Goal: Task Accomplishment & Management: Complete application form

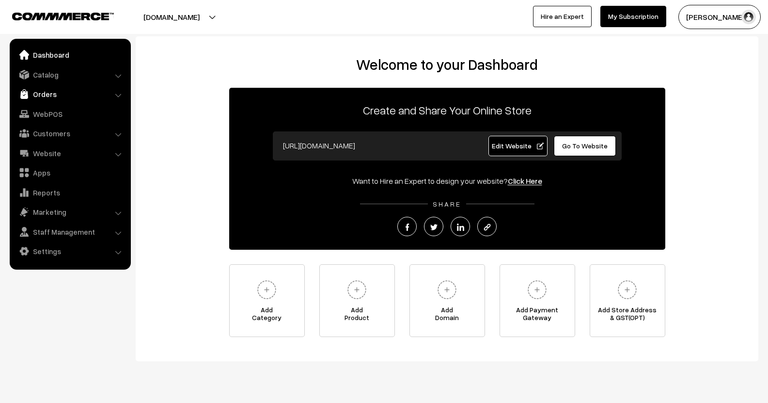
click at [43, 96] on link "Orders" at bounding box center [69, 93] width 115 height 17
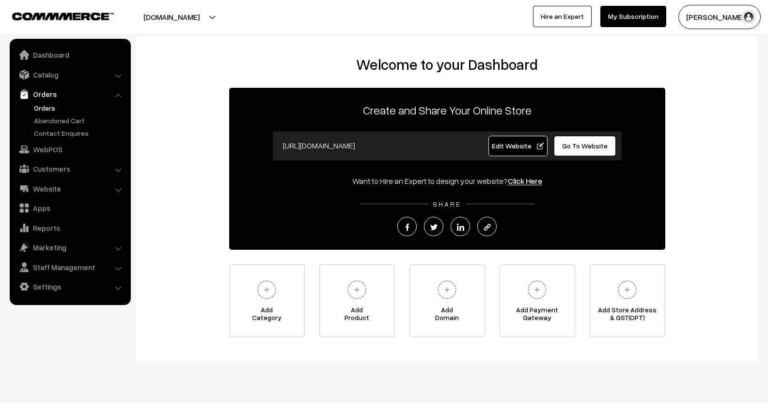
click at [51, 106] on link "Orders" at bounding box center [80, 108] width 96 height 10
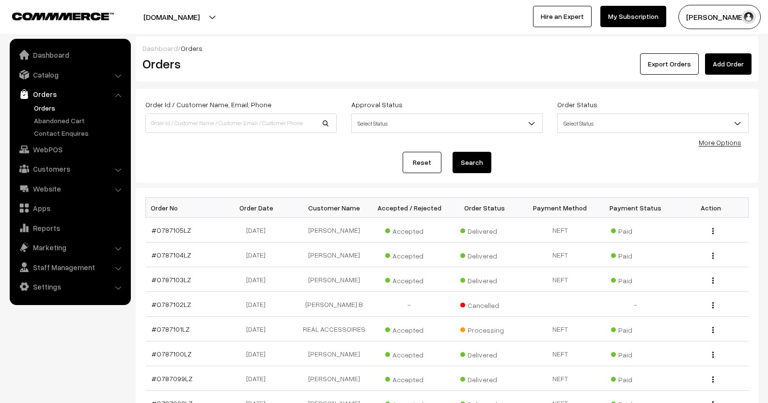
click at [725, 62] on link "Add Order" at bounding box center [728, 63] width 47 height 21
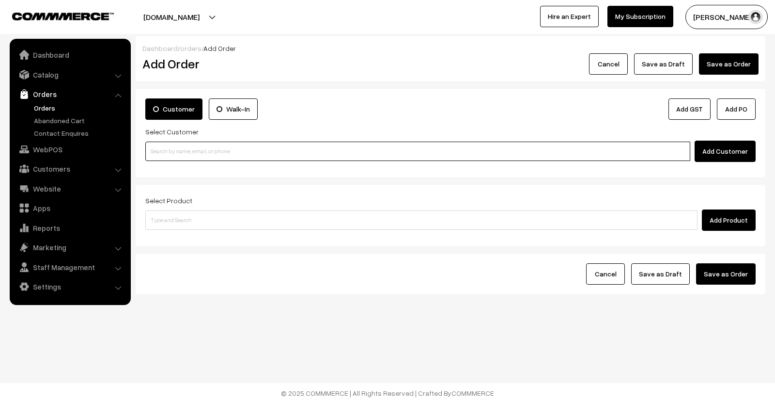
click at [204, 152] on input at bounding box center [417, 151] width 545 height 19
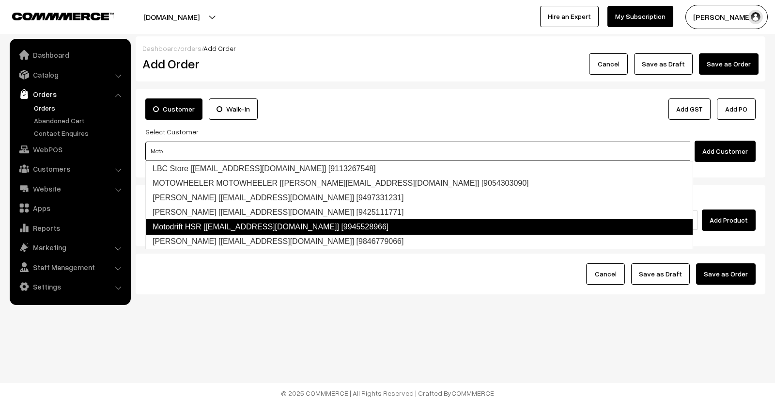
click at [232, 221] on link "Motodrift HSR [motodriftbangalore@gmail.com] [9945528966]" at bounding box center [419, 227] width 548 height 16
type input "Moto"
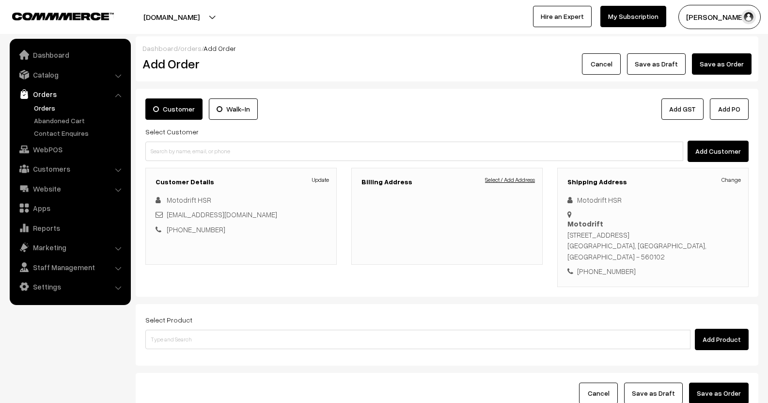
click at [498, 182] on link "Select / Add Address" at bounding box center [510, 179] width 50 height 9
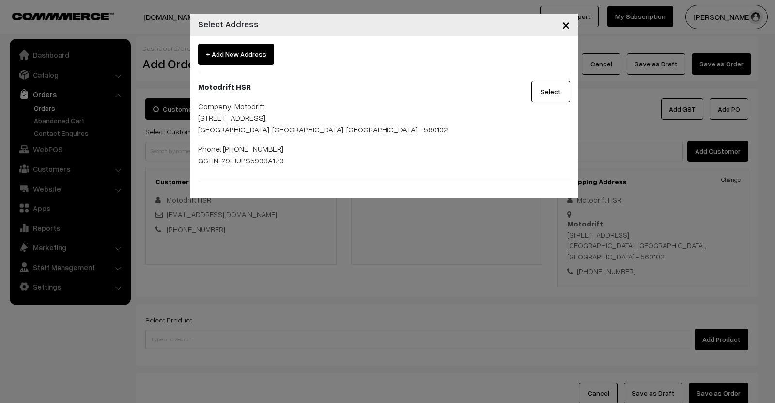
click at [537, 94] on button "Select" at bounding box center [551, 91] width 39 height 21
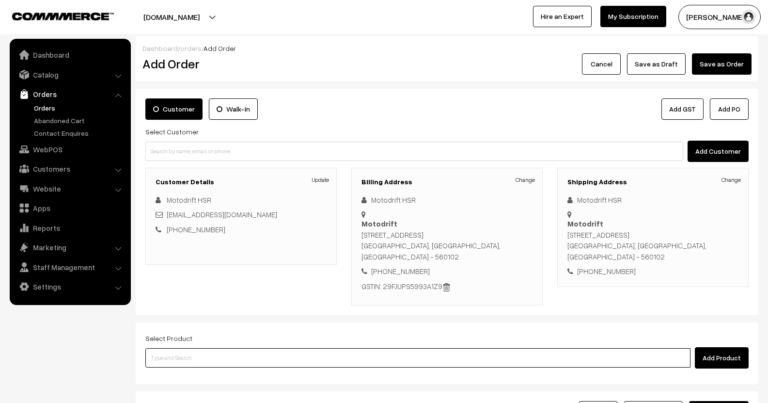
click at [161, 360] on input at bounding box center [417, 357] width 545 height 19
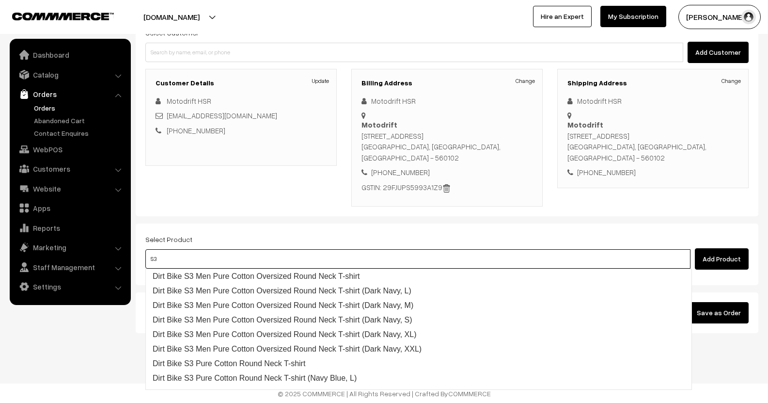
scroll to position [99, 0]
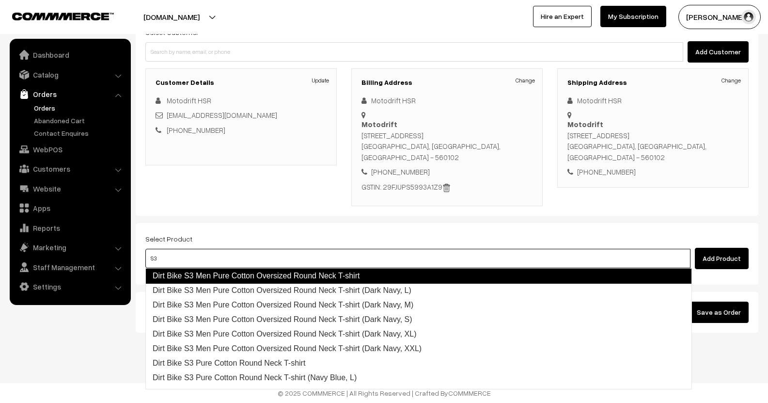
type input "S3 E"
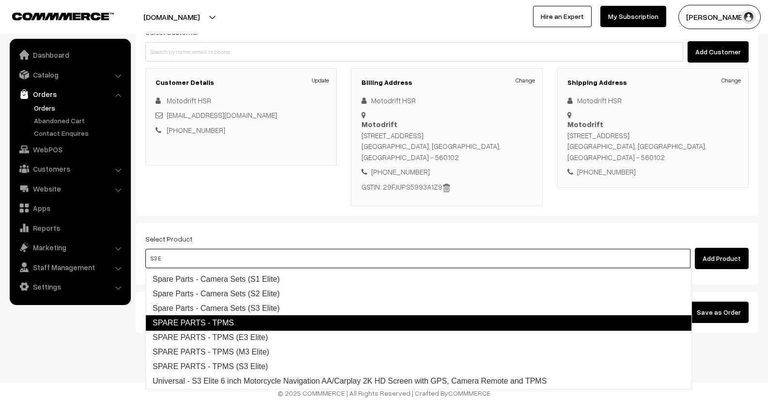
scroll to position [48, 0]
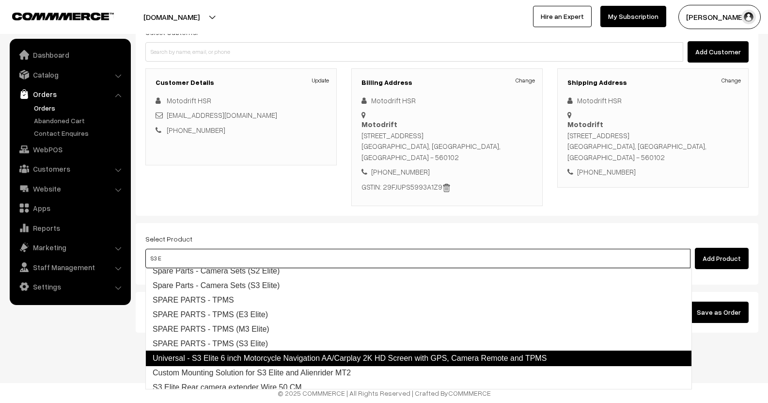
click at [317, 360] on link "Universal - S3 Elite 6 inch Motorcycle Navigation AA/Carplay 2K HD Screen with …" at bounding box center [418, 358] width 547 height 16
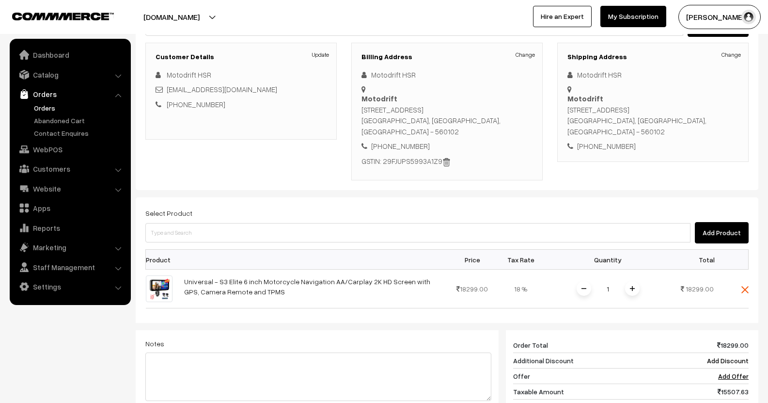
scroll to position [245, 0]
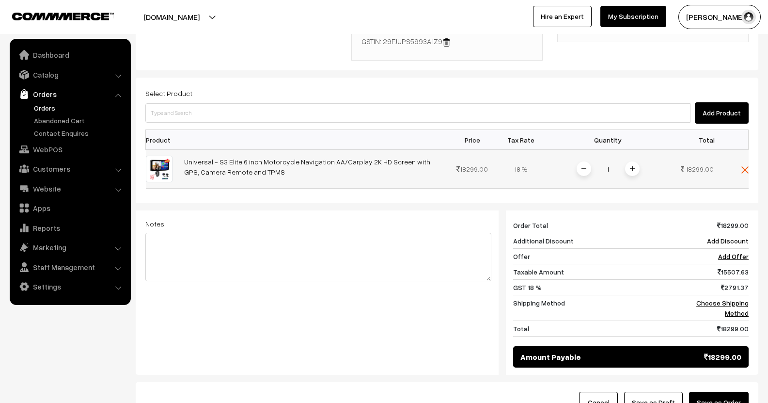
click at [616, 174] on input "1" at bounding box center [608, 168] width 19 height 17
type input "12"
click at [337, 349] on div "Dashboard / orders / Add Order Add Order Cancel Save as Draft Save as Order Sav…" at bounding box center [447, 107] width 623 height 631
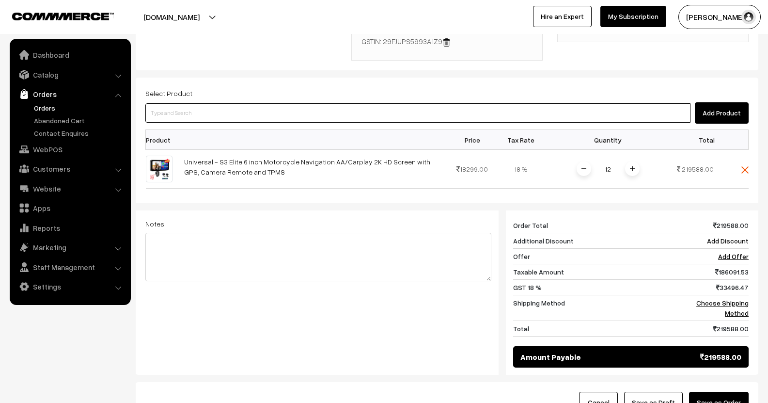
click at [217, 110] on input at bounding box center [417, 112] width 545 height 19
type input "E3"
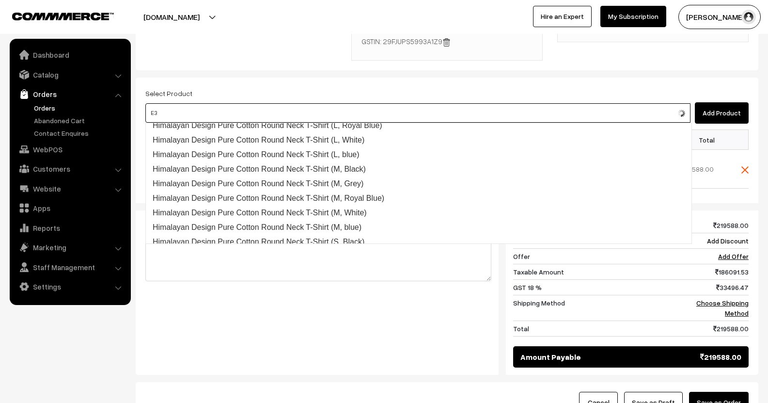
scroll to position [0, 0]
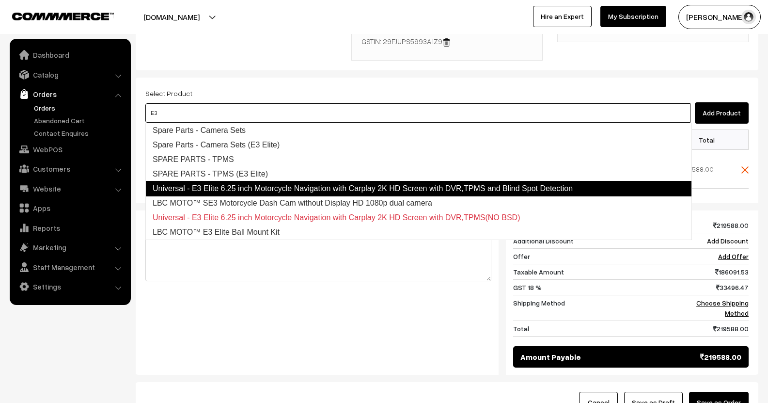
click at [235, 190] on link "Universal - E3 Elite 6.25 inch Motorcycle Navigation with Carplay 2K HD Screen …" at bounding box center [418, 189] width 547 height 16
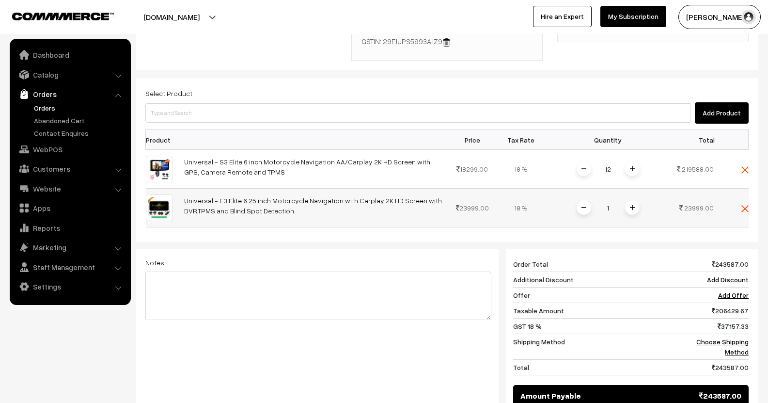
click at [613, 209] on input "1" at bounding box center [608, 207] width 19 height 17
type input "10"
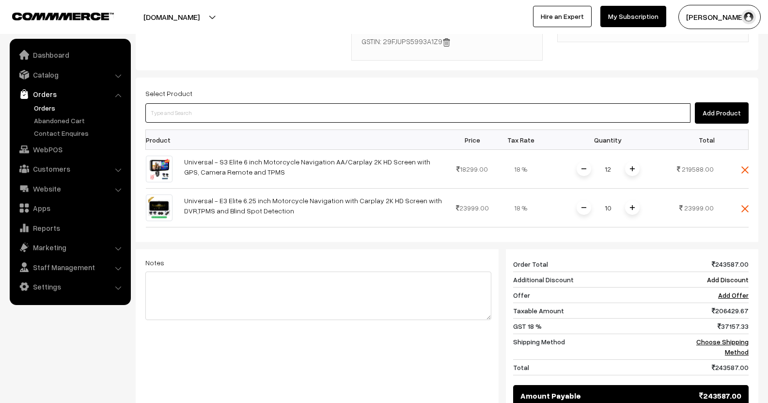
click at [217, 110] on div "Dashboard / orders / Add Order Add Order Cancel Save as Draft Save as Order Sav…" at bounding box center [447, 127] width 623 height 670
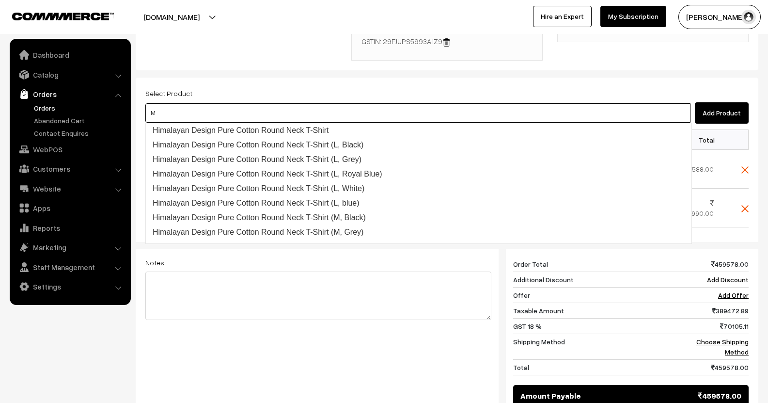
type input "M3"
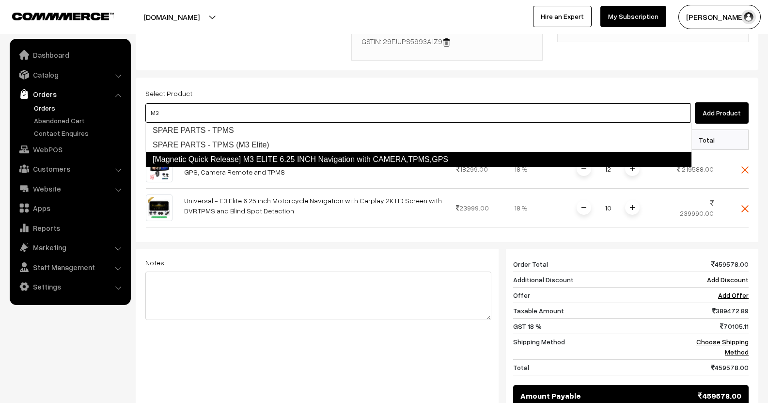
click at [226, 159] on link "[Magnetic Quick Release] M3 ELITE 6.25 INCH Navigation with CAMERA,TPMS,GPS" at bounding box center [418, 160] width 547 height 16
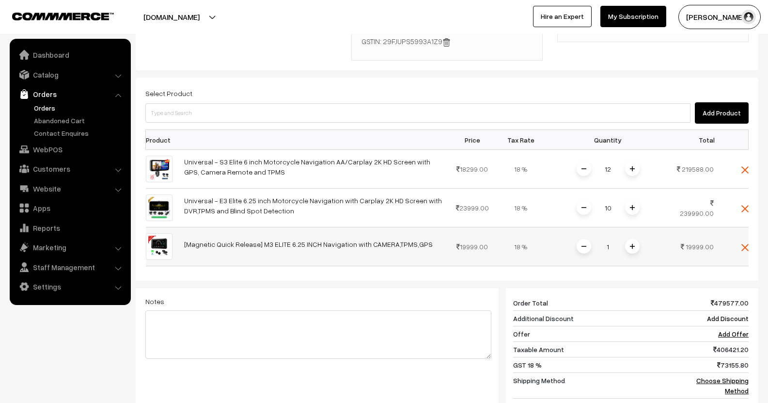
click at [616, 247] on input "1" at bounding box center [608, 246] width 19 height 17
type input "12"
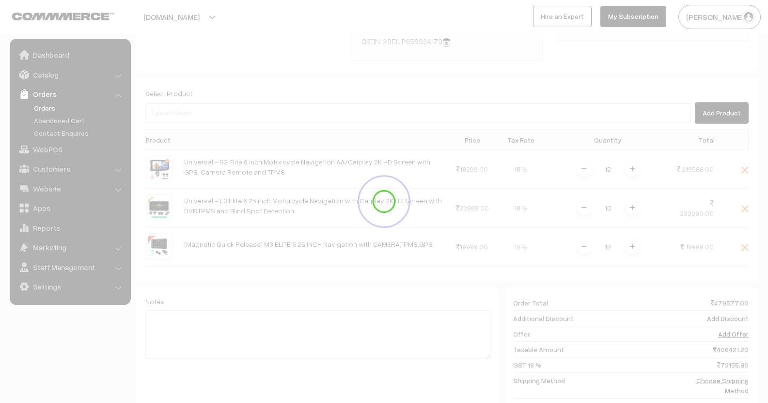
click at [395, 69] on div "Dashboard / orders / Add Order Add Order Cancel Save as Draft Save as Order Sav…" at bounding box center [447, 146] width 623 height 709
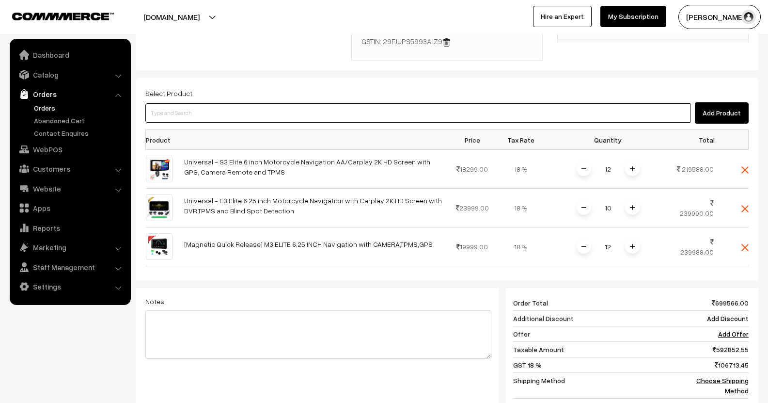
click at [343, 105] on input at bounding box center [417, 112] width 545 height 19
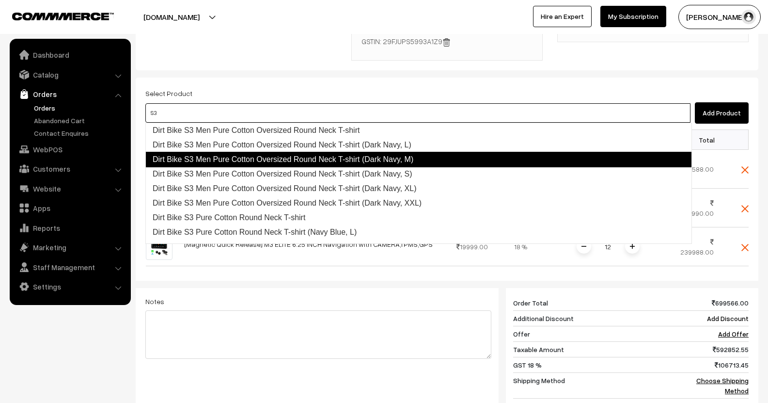
type input "S3P"
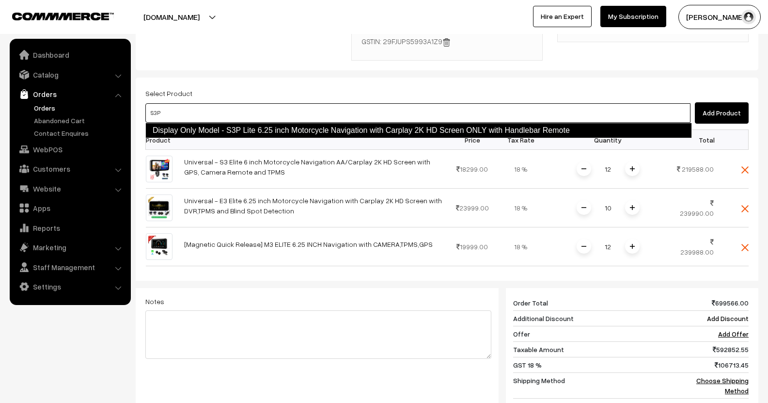
click at [219, 132] on link "Display Only Model - S3P Lite 6.25 inch Motorcycle Navigation with Carplay 2K H…" at bounding box center [418, 131] width 547 height 16
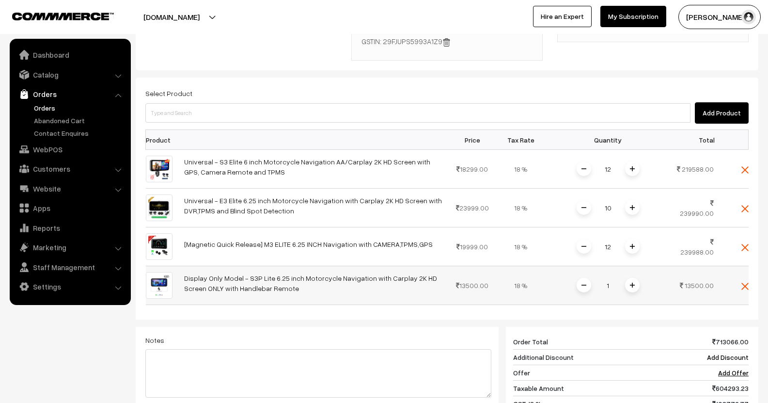
click at [615, 286] on input "1" at bounding box center [608, 285] width 19 height 17
type input "6"
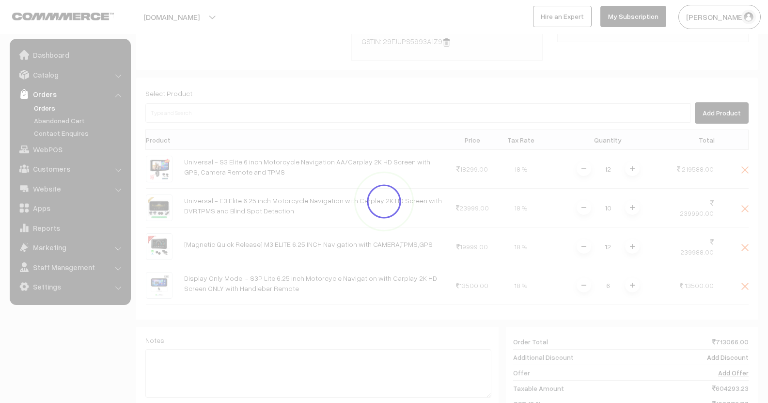
click at [346, 337] on div "Dashboard / orders / Add Order Add Order Cancel Save as Draft Save as Order Sav…" at bounding box center [447, 165] width 623 height 747
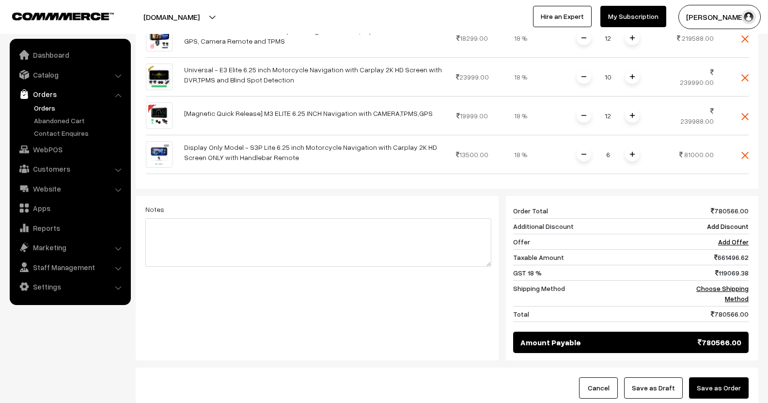
scroll to position [390, 0]
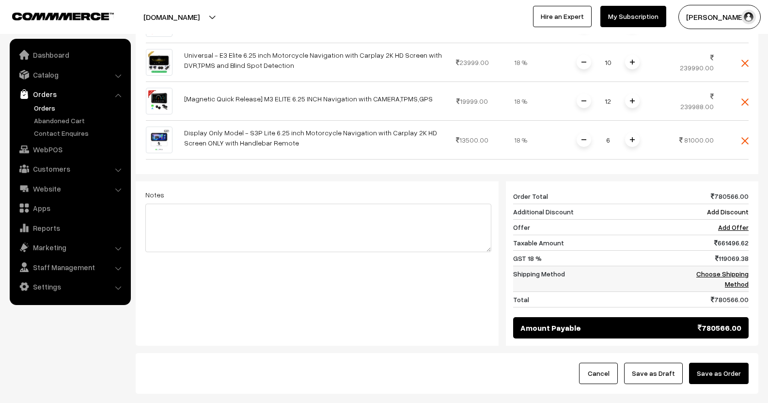
click at [718, 276] on link "Choose Shipping Method" at bounding box center [722, 278] width 52 height 18
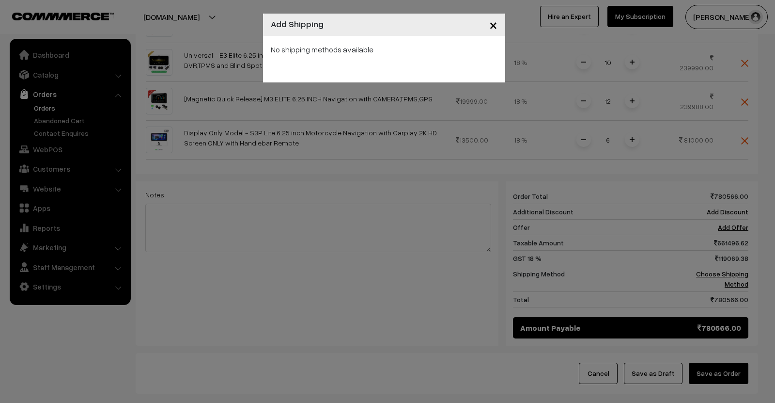
click at [665, 280] on div "× Add Shipping No shipping methods available" at bounding box center [387, 201] width 775 height 403
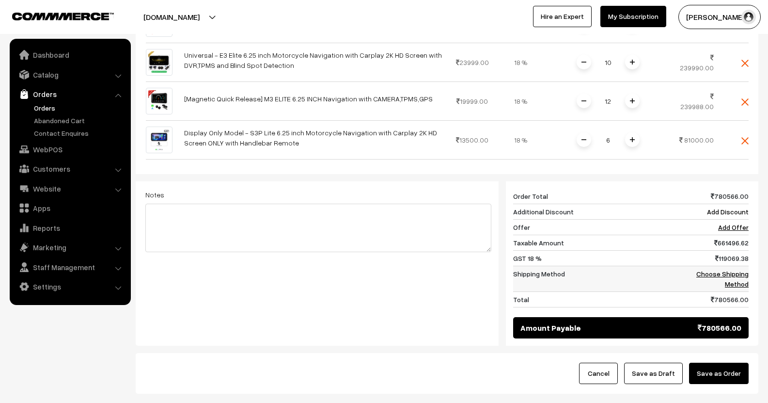
click at [696, 275] on link "Choose Shipping Method" at bounding box center [722, 278] width 52 height 18
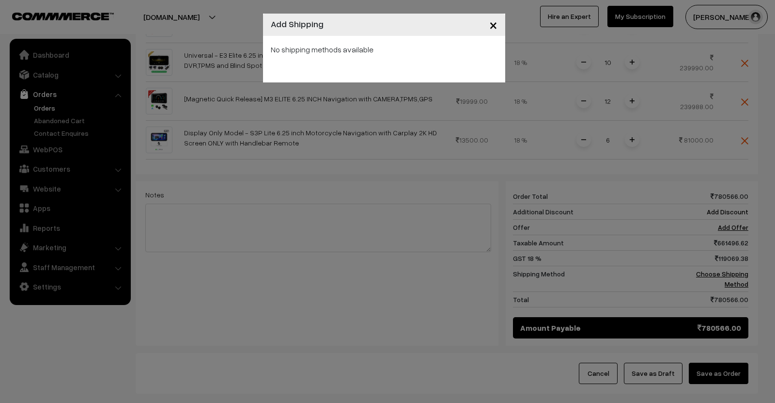
click at [404, 302] on div "× Add Shipping No shipping methods available" at bounding box center [387, 201] width 775 height 403
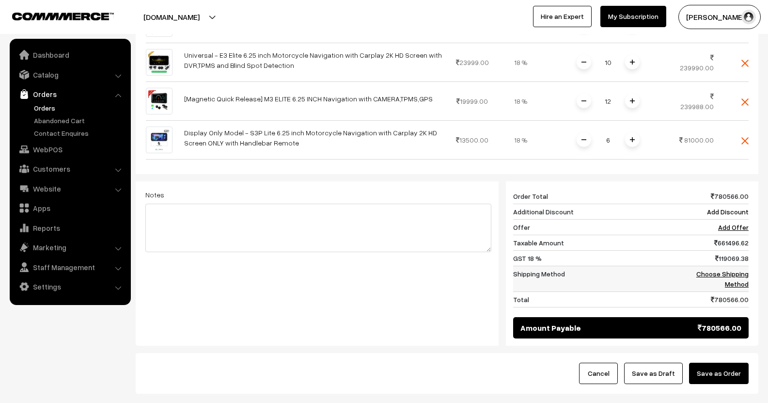
click at [730, 273] on link "Choose Shipping Method" at bounding box center [722, 278] width 52 height 18
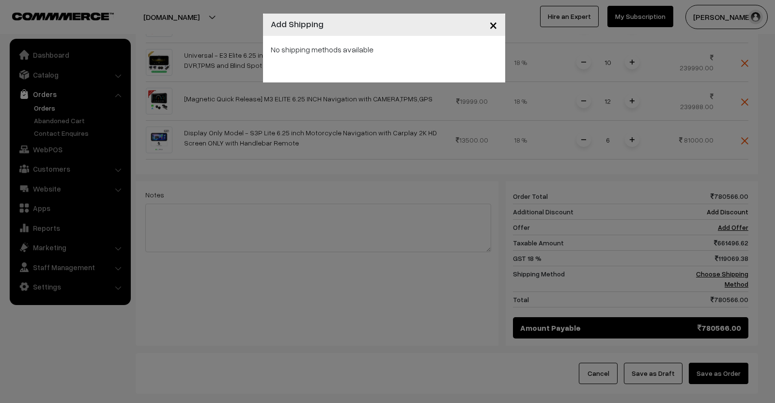
click at [493, 25] on span "×" at bounding box center [494, 25] width 8 height 18
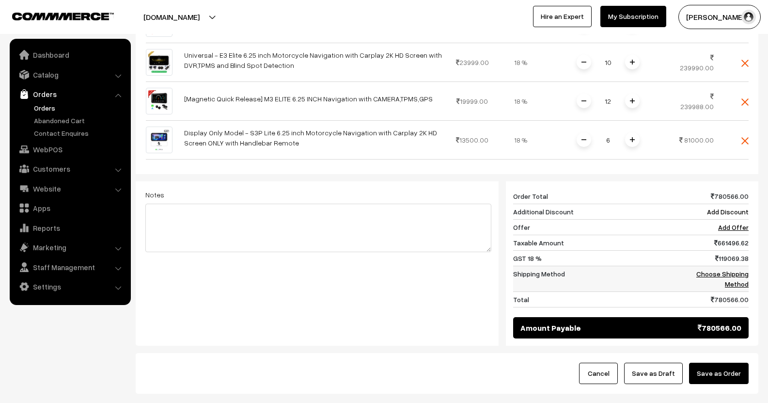
click at [708, 275] on link "Choose Shipping Method" at bounding box center [722, 278] width 52 height 18
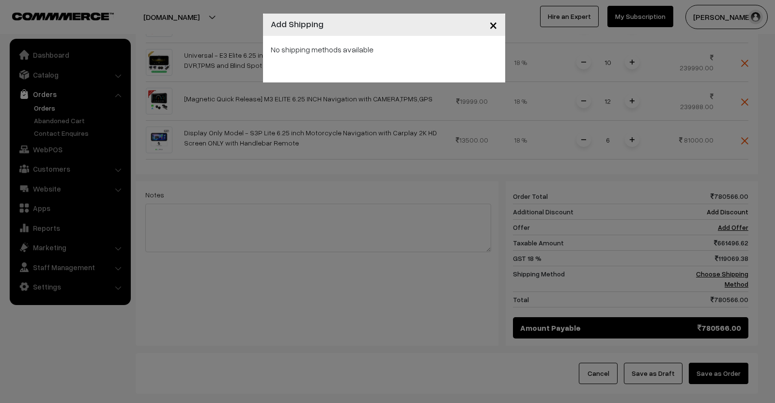
click at [704, 271] on div "× Add Shipping No shipping methods available" at bounding box center [387, 201] width 775 height 403
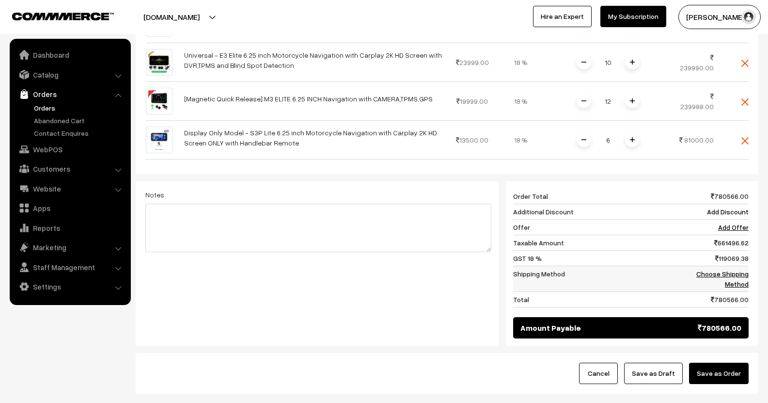
click at [742, 272] on link "Choose Shipping Method" at bounding box center [722, 278] width 52 height 18
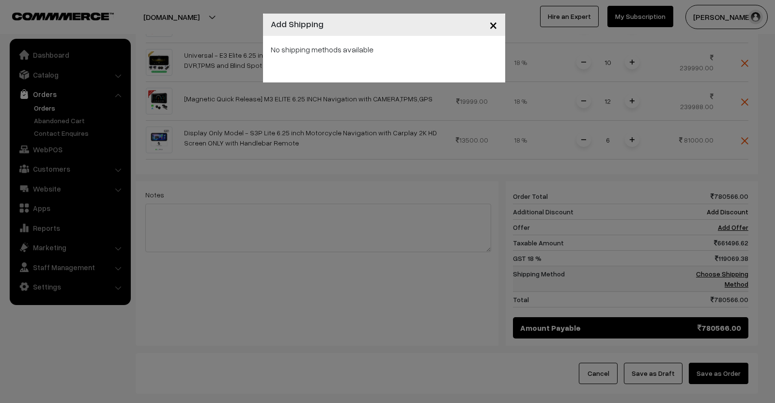
click at [742, 272] on div "× Add Shipping No shipping methods available" at bounding box center [387, 201] width 775 height 403
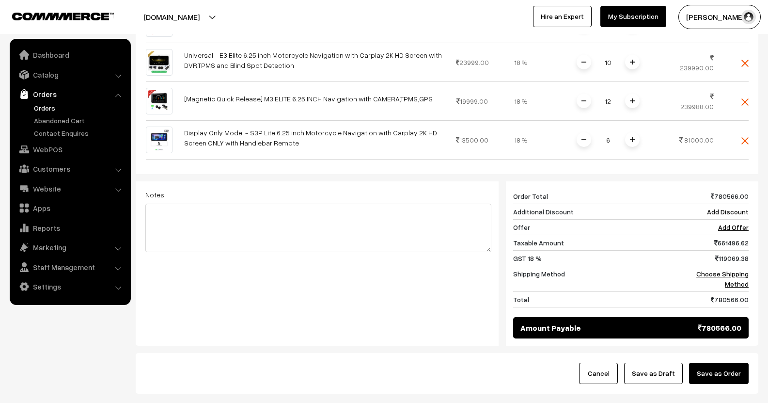
click at [734, 366] on button "Save as Order" at bounding box center [719, 373] width 60 height 21
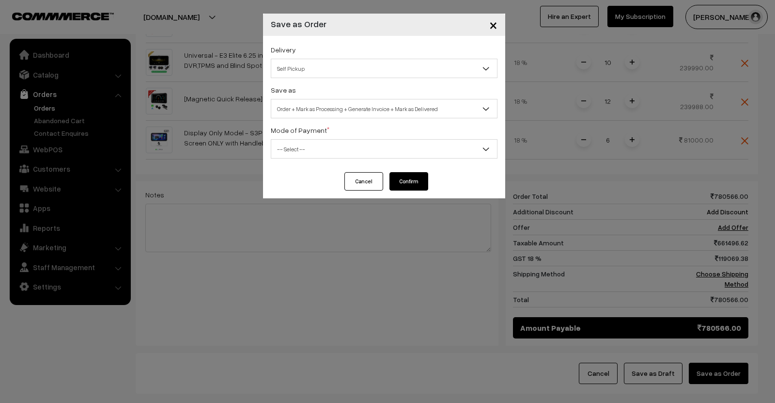
click at [403, 104] on span "Order + Mark as Processing + Generate Invoice + Mark as Delivered" at bounding box center [384, 108] width 226 height 17
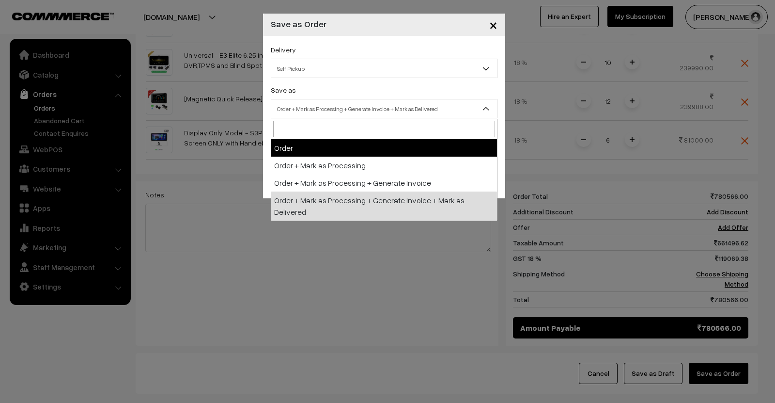
select select "1"
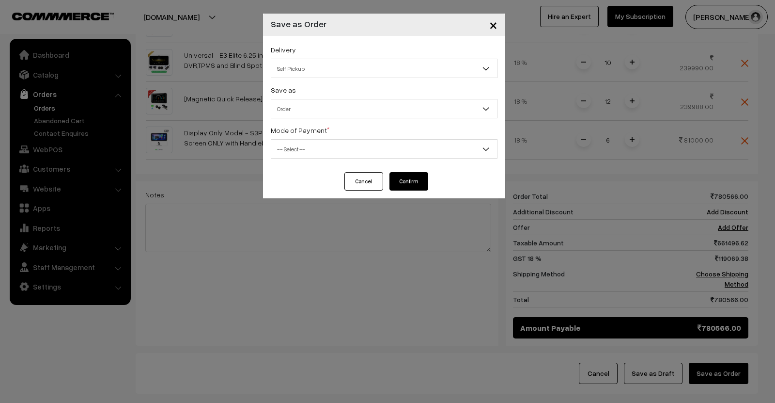
click at [374, 56] on div "Delivery Self Pickup Self Pickup" at bounding box center [384, 61] width 227 height 34
click at [375, 66] on span "Self Pickup" at bounding box center [384, 68] width 226 height 17
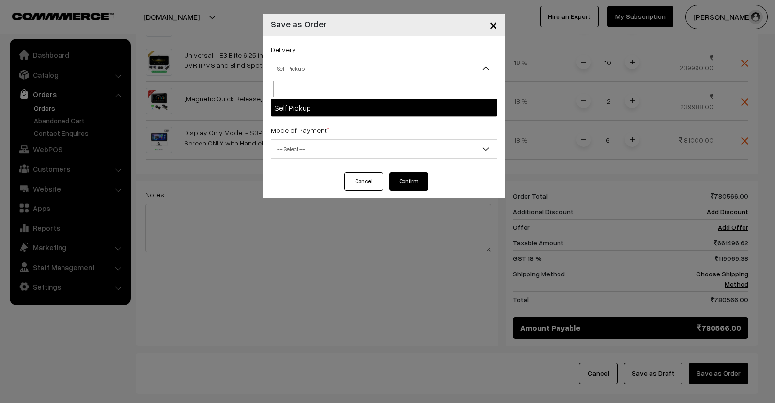
click at [377, 66] on span "Self Pickup" at bounding box center [384, 68] width 226 height 17
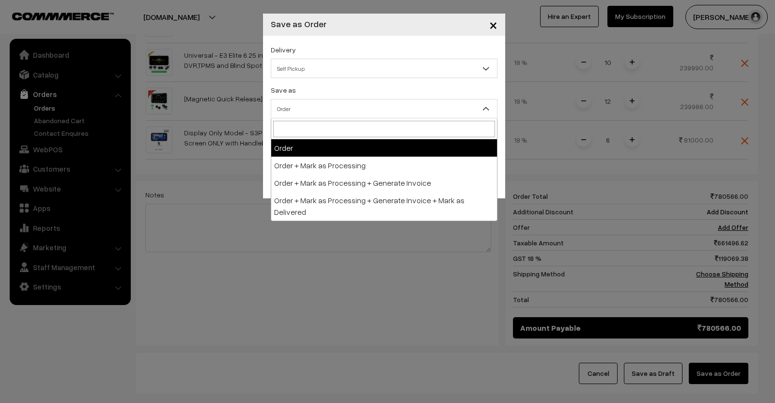
click at [371, 106] on span "Order" at bounding box center [384, 108] width 226 height 17
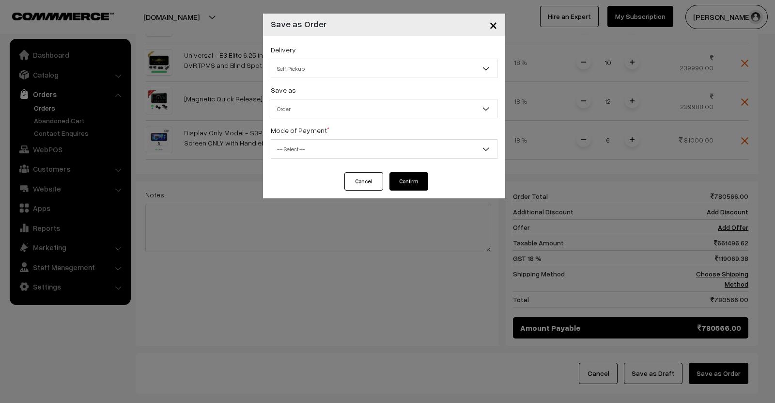
click at [366, 105] on span "Order" at bounding box center [384, 108] width 226 height 17
click at [366, 112] on span "Order" at bounding box center [384, 108] width 226 height 17
click at [362, 97] on div "Save as Order Order + Mark as Processing Order + Mark as Processing + Generate …" at bounding box center [384, 101] width 227 height 34
drag, startPoint x: 338, startPoint y: 266, endPoint x: 345, endPoint y: 257, distance: 11.4
click at [338, 266] on div "× Save as Order Delivery Self Pickup Self Pickup Save as Order Order + Mark as …" at bounding box center [387, 201] width 775 height 403
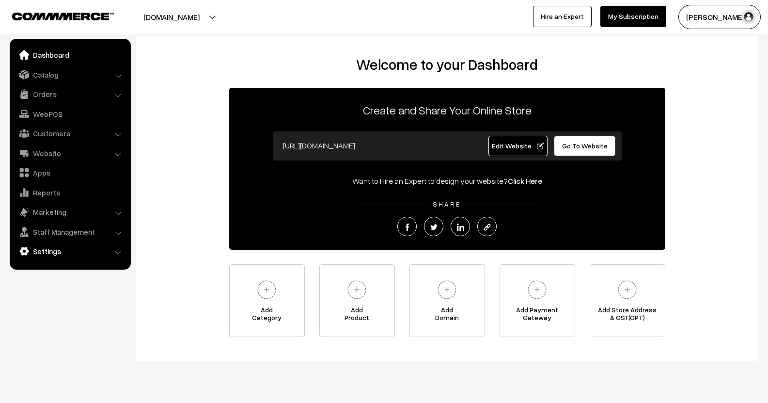
click at [50, 249] on link "Settings" at bounding box center [69, 250] width 115 height 17
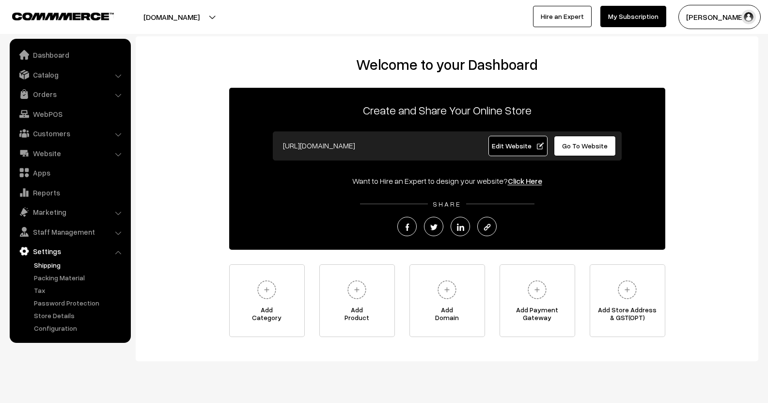
click at [52, 268] on link "Shipping" at bounding box center [80, 265] width 96 height 10
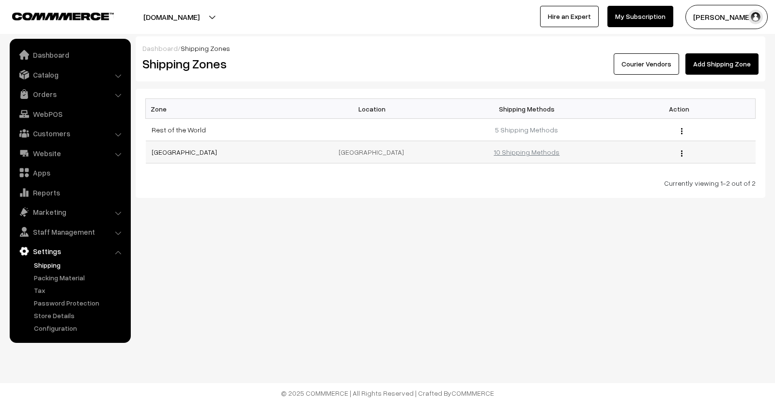
click at [527, 150] on link "10 Shipping Methods" at bounding box center [527, 152] width 66 height 8
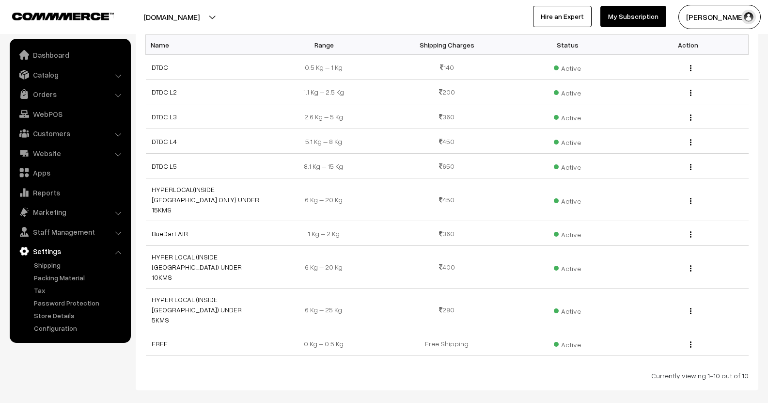
scroll to position [84, 0]
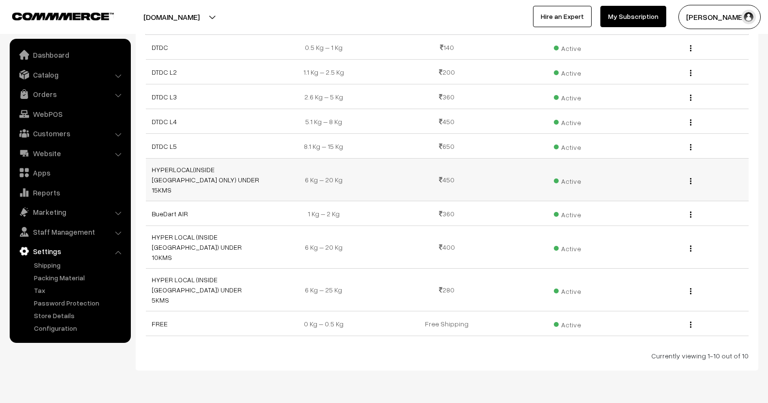
click at [691, 178] on img "button" at bounding box center [690, 181] width 1 height 6
click at [638, 184] on link "Edit" at bounding box center [647, 194] width 82 height 21
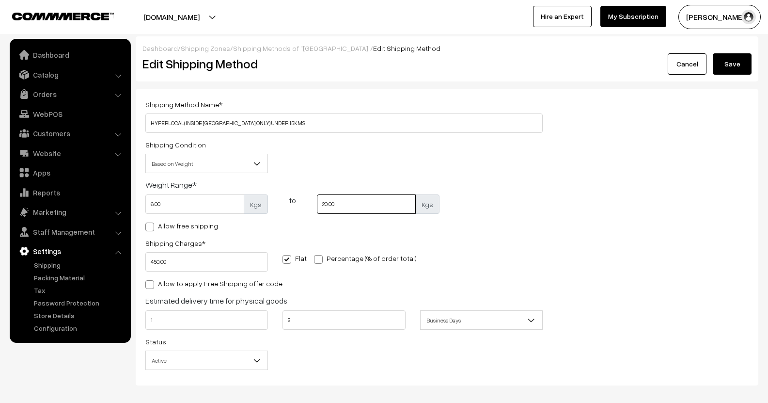
drag, startPoint x: 337, startPoint y: 206, endPoint x: 306, endPoint y: 206, distance: 30.5
click at [306, 206] on div "6.00 Kgs to 20.00 Kgs" at bounding box center [344, 206] width 412 height 25
type input "50"
click at [744, 64] on button "Save" at bounding box center [732, 63] width 39 height 21
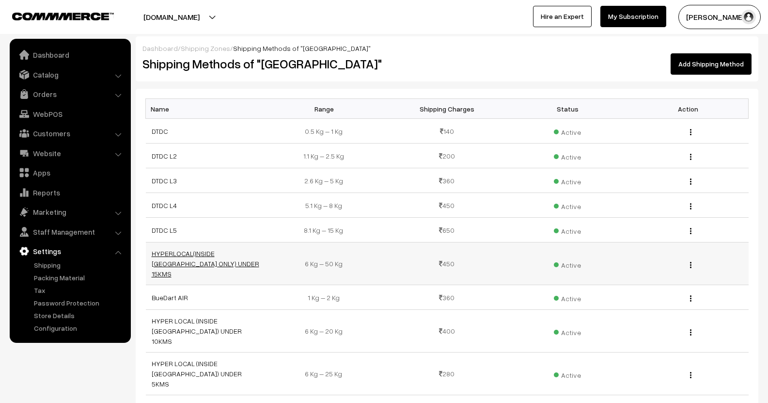
click at [177, 262] on link "HYPERLOCAL(INSIDE [GEOGRAPHIC_DATA] ONLY) UNDER 15KMS" at bounding box center [206, 263] width 108 height 29
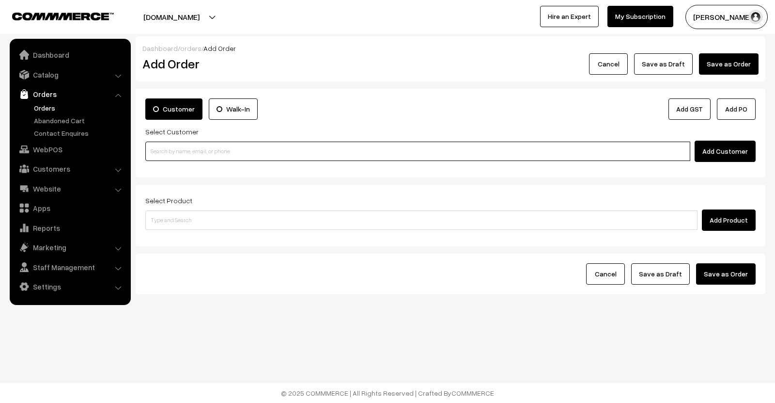
click at [405, 153] on input at bounding box center [417, 151] width 545 height 19
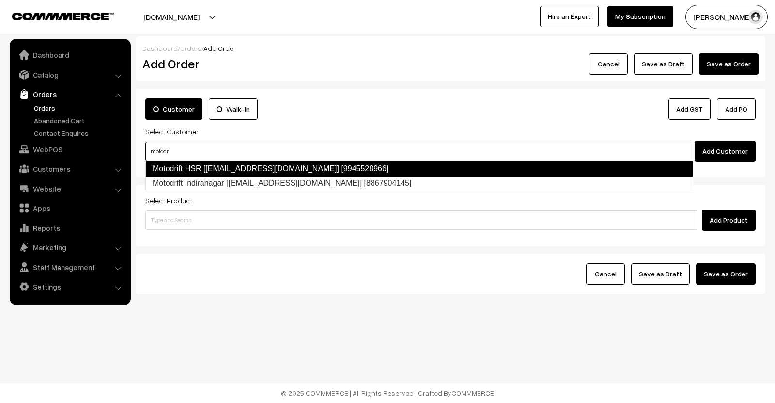
click at [254, 172] on link "Motodrift HSR [motodriftbangalore@gmail.com] [9945528966]" at bounding box center [419, 169] width 548 height 16
type input "motodr"
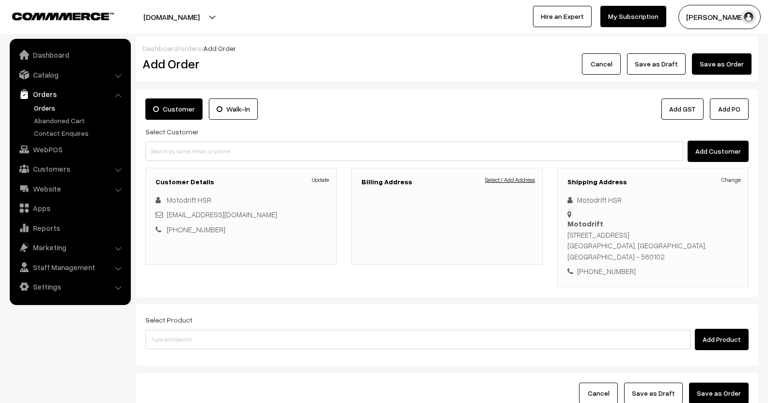
click at [500, 180] on link "Select / Add Address" at bounding box center [510, 179] width 50 height 9
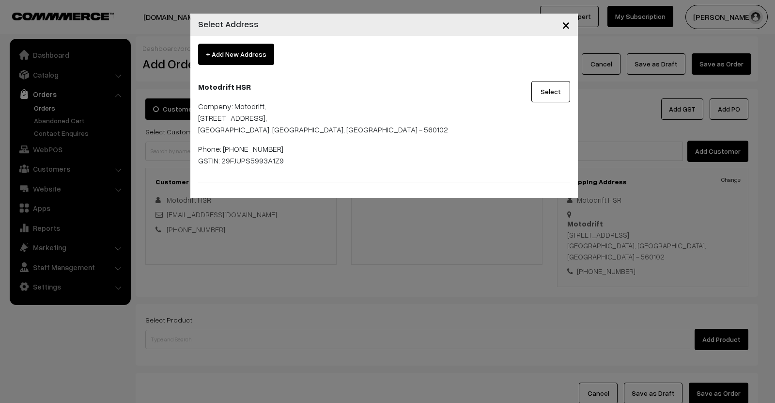
click at [550, 94] on button "Select" at bounding box center [551, 91] width 39 height 21
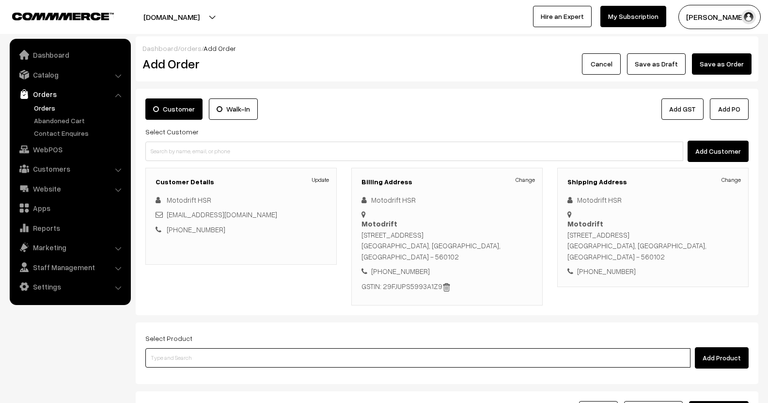
click at [193, 363] on input at bounding box center [417, 357] width 545 height 19
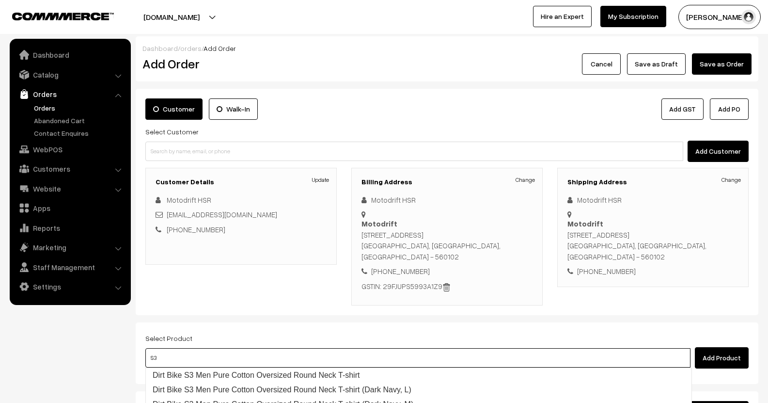
type input "S3 e"
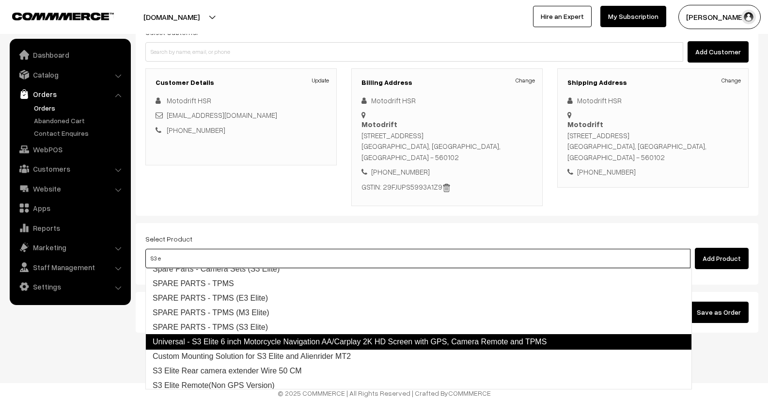
scroll to position [69, 0]
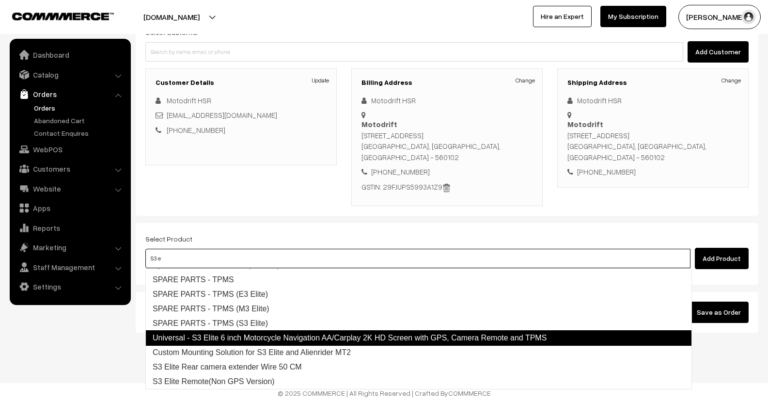
click at [340, 339] on link "Universal - S3 Elite 6 inch Motorcycle Navigation AA/Carplay 2K HD Screen with …" at bounding box center [418, 338] width 547 height 16
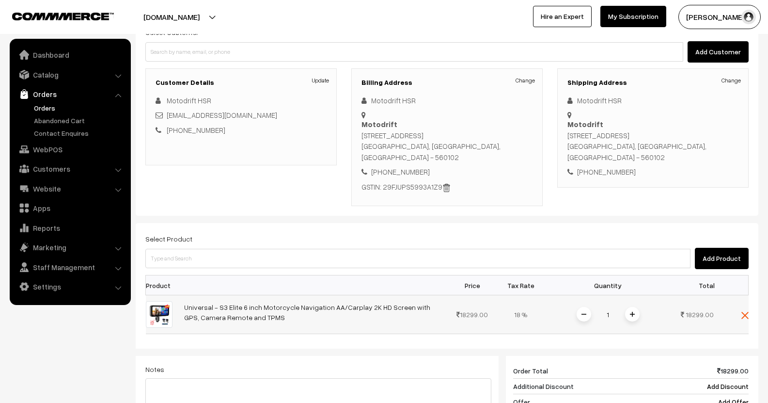
click at [610, 317] on input "1" at bounding box center [608, 314] width 19 height 17
type input "12"
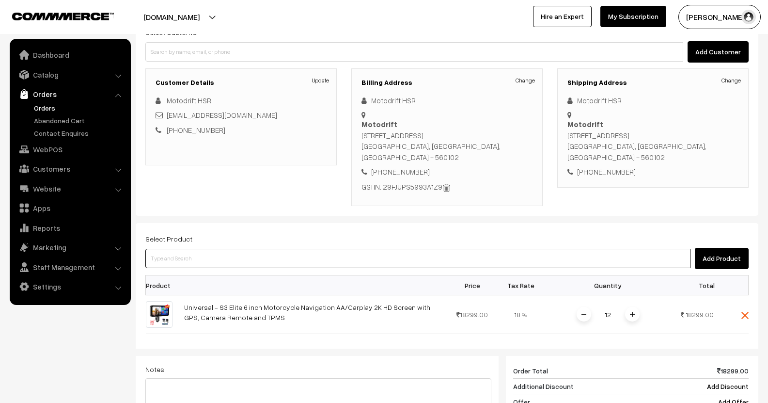
click at [261, 263] on div "Dashboard / orders / Add Order Add Order Cancel Save as Draft Save as Order Sav…" at bounding box center [447, 252] width 623 height 631
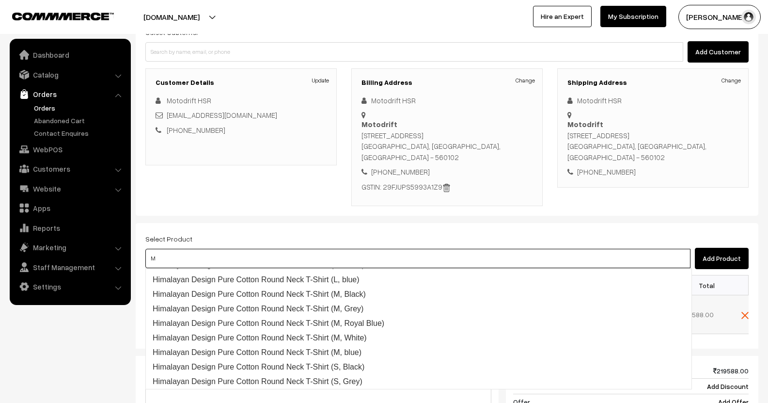
type input "M3"
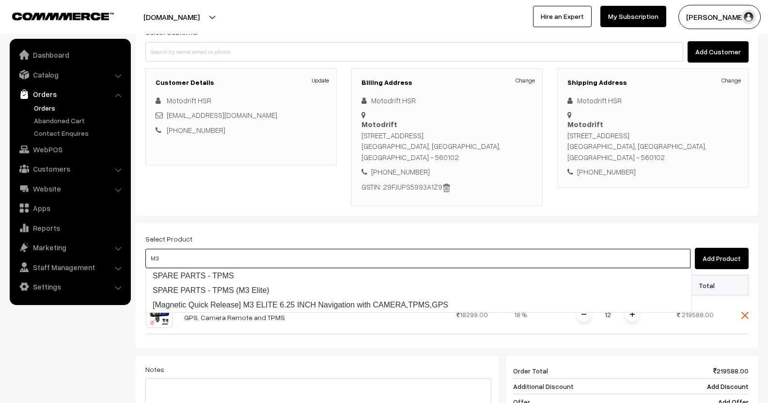
scroll to position [0, 0]
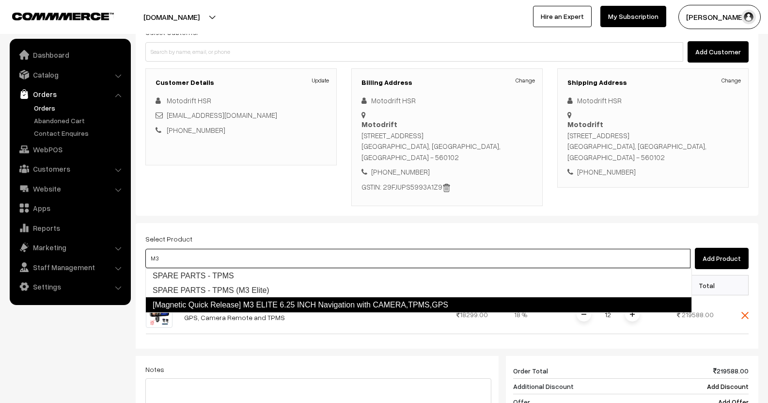
click at [256, 305] on link "[Magnetic Quick Release] M3 ELITE 6.25 INCH Navigation with CAMERA,TPMS,GPS" at bounding box center [418, 305] width 547 height 16
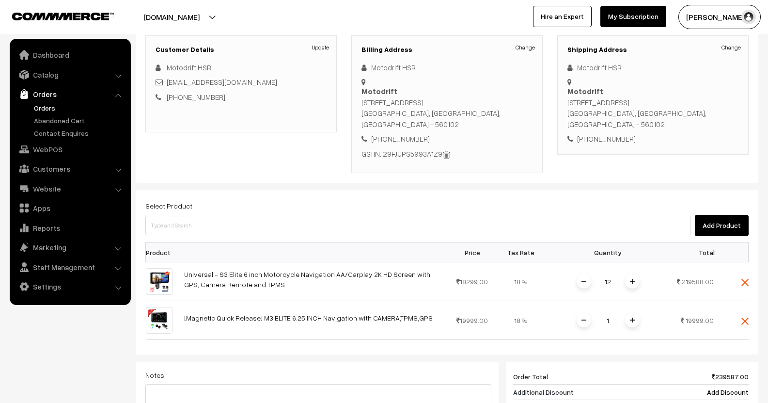
scroll to position [196, 0]
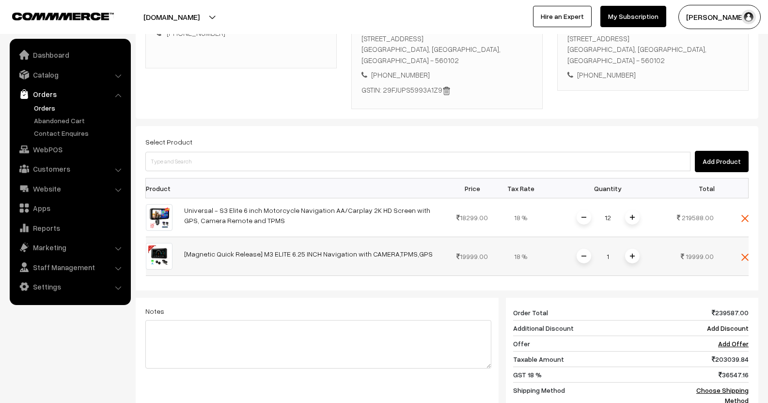
click at [613, 257] on input "1" at bounding box center [608, 256] width 19 height 17
type input "12"
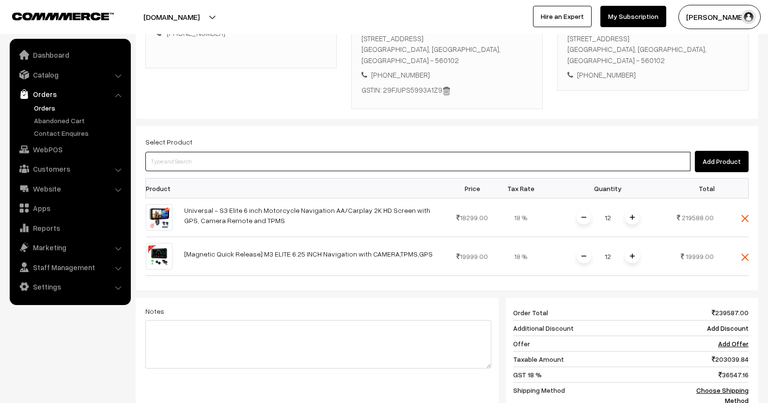
click at [314, 155] on div "Dashboard / orders / Add Order Add Order Cancel Save as Draft Save as Order Sav…" at bounding box center [447, 175] width 623 height 670
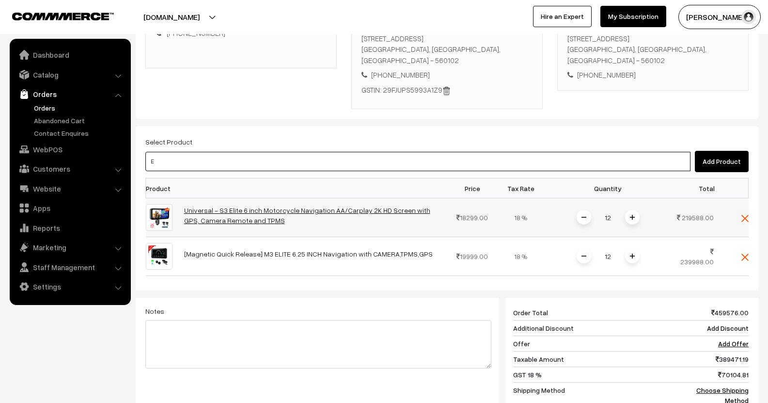
type input "E3"
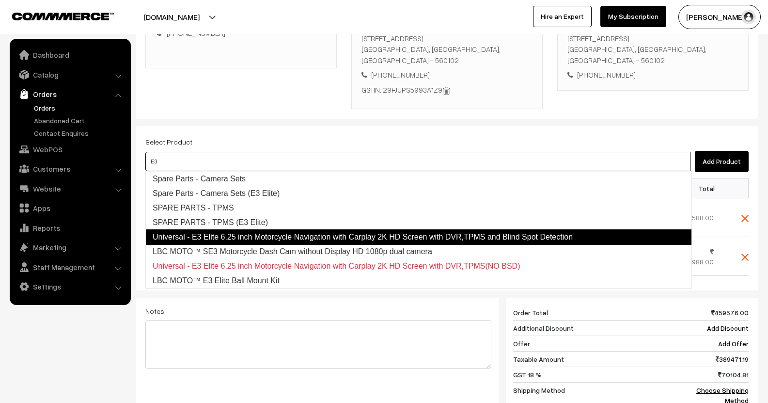
click at [263, 232] on link "Universal - E3 Elite 6.25 inch Motorcycle Navigation with Carplay 2K HD Screen …" at bounding box center [418, 237] width 547 height 16
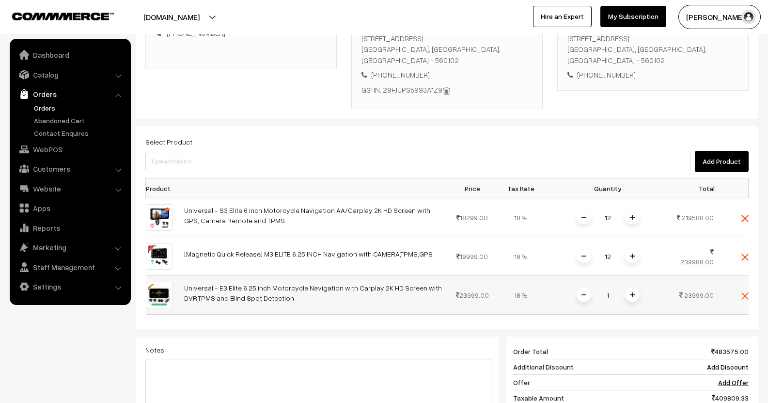
click at [611, 297] on input "1" at bounding box center [608, 294] width 19 height 17
type input "10"
drag, startPoint x: 269, startPoint y: 107, endPoint x: 269, endPoint y: 124, distance: 16.5
click at [269, 113] on div "Dashboard / orders / Add Order Add Order Cancel Save as Draft Save as Order Sav…" at bounding box center [447, 194] width 623 height 709
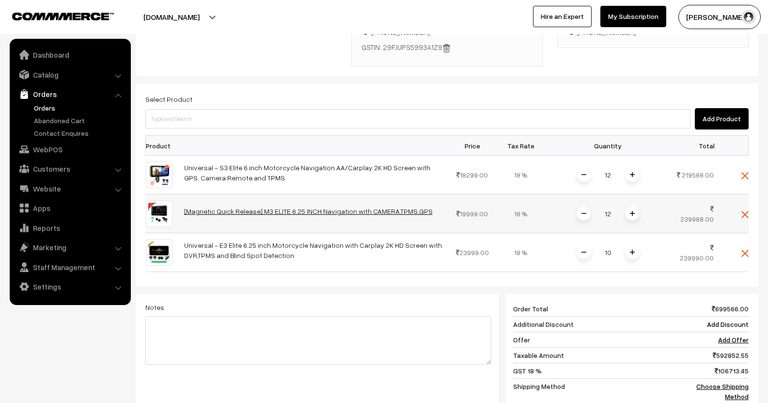
scroll to position [245, 0]
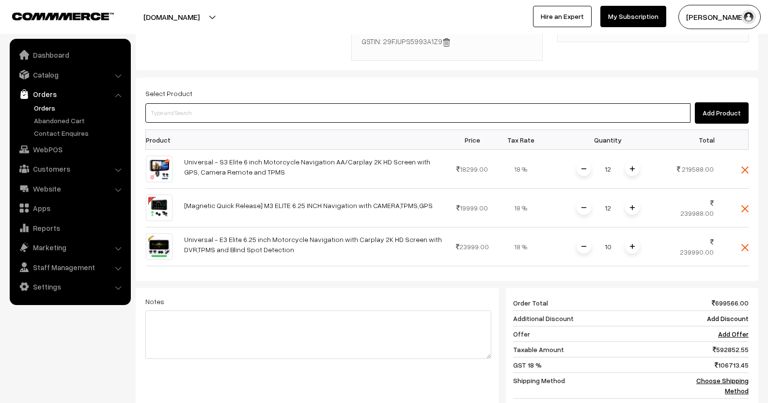
click at [220, 111] on input at bounding box center [417, 112] width 545 height 19
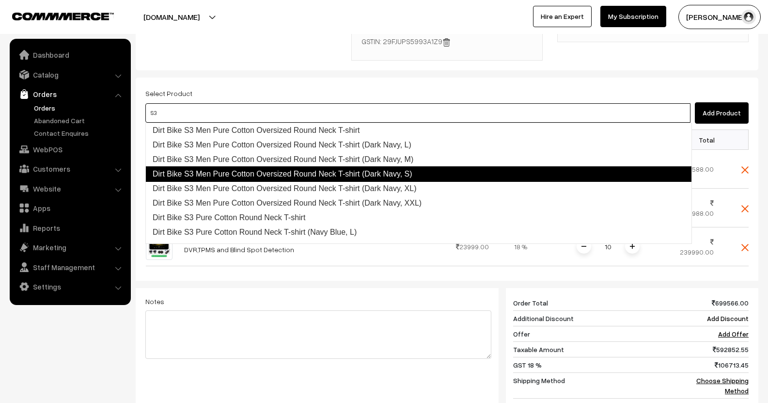
type input "S3P"
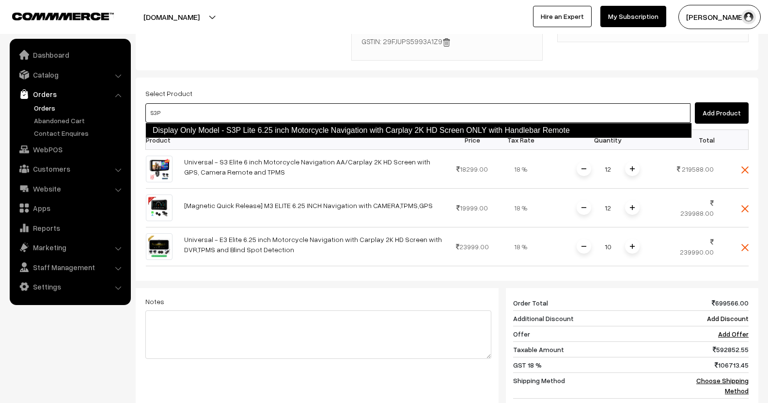
click at [250, 125] on link "Display Only Model - S3P Lite 6.25 inch Motorcycle Navigation with Carplay 2K H…" at bounding box center [418, 131] width 547 height 16
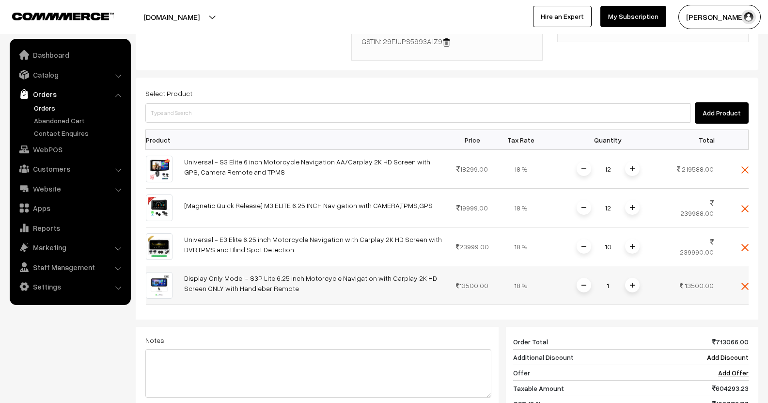
drag, startPoint x: 609, startPoint y: 289, endPoint x: 577, endPoint y: 286, distance: 32.6
click at [577, 286] on div "1" at bounding box center [608, 285] width 73 height 17
type input "6"
click at [428, 86] on div "Dashboard / orders / Add Order Add Order Cancel Save as Draft Save as Order Sav…" at bounding box center [447, 165] width 623 height 747
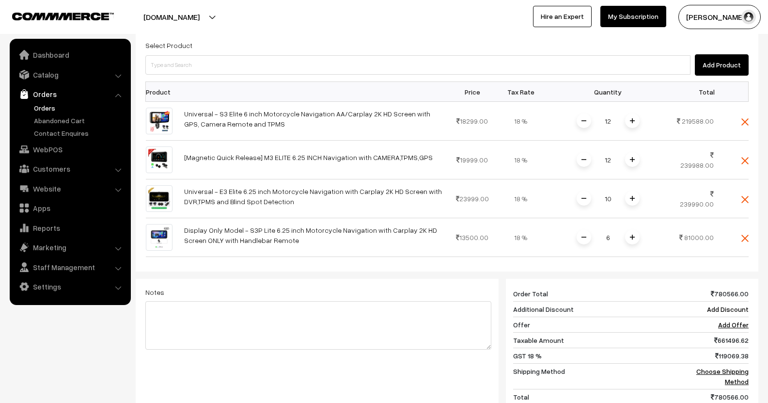
scroll to position [390, 0]
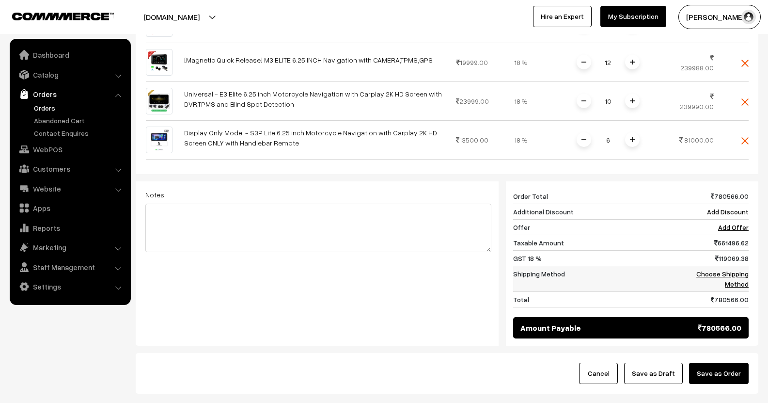
click at [719, 270] on link "Choose Shipping Method" at bounding box center [722, 278] width 52 height 18
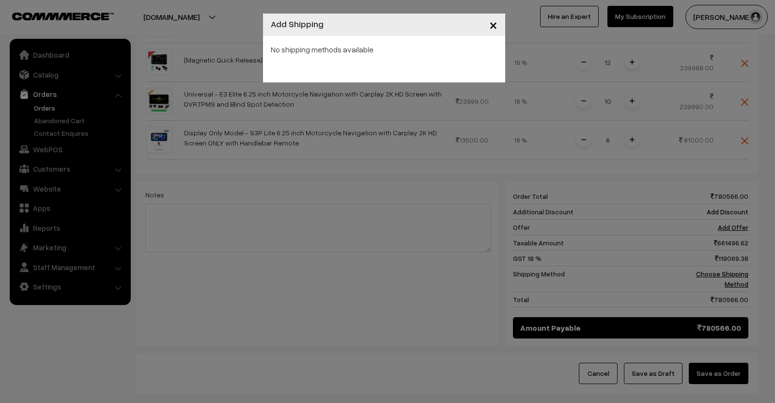
click at [357, 198] on div "× Add Shipping No shipping methods available" at bounding box center [387, 201] width 775 height 403
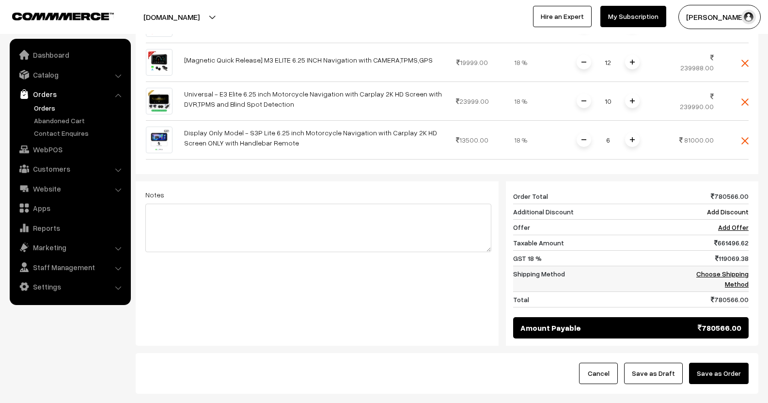
click at [699, 273] on link "Choose Shipping Method" at bounding box center [722, 278] width 52 height 18
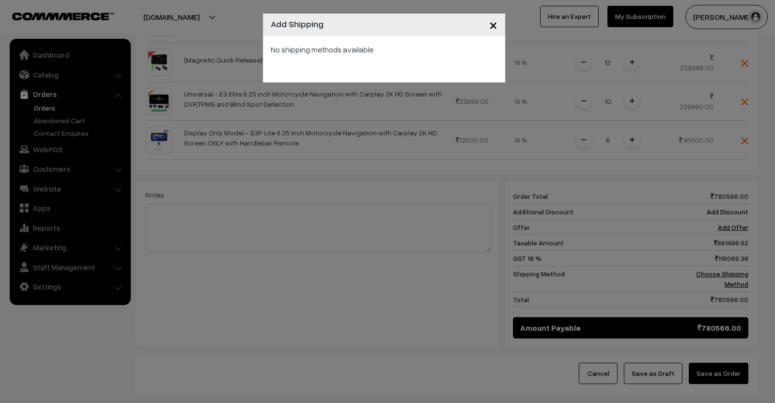
click at [334, 324] on div "× Add Shipping No shipping methods available" at bounding box center [387, 201] width 775 height 403
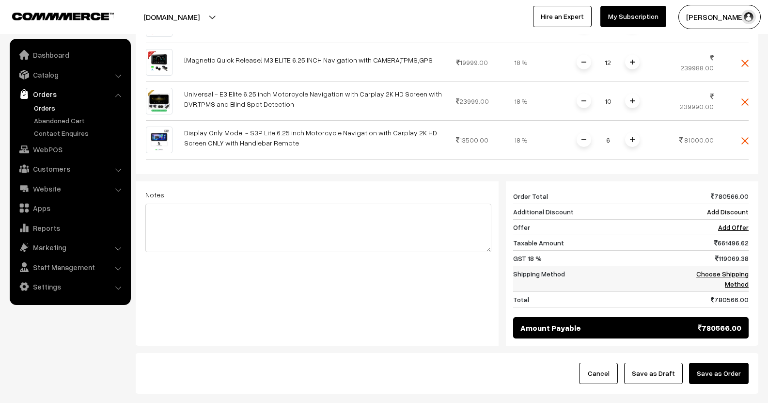
click at [696, 276] on link "Choose Shipping Method" at bounding box center [722, 278] width 52 height 18
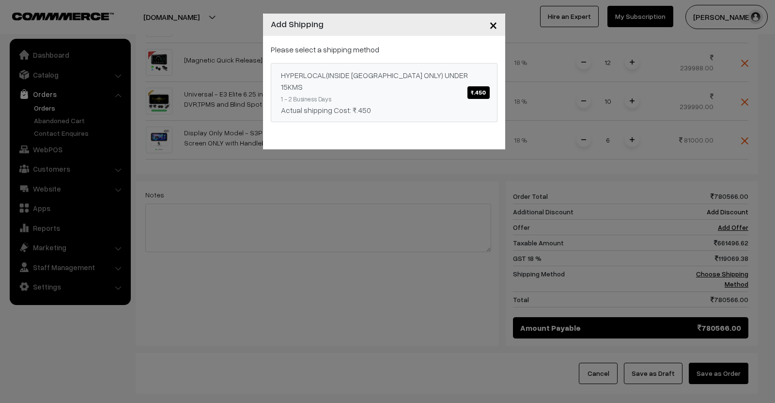
click at [479, 88] on span "₹.450" at bounding box center [479, 92] width 22 height 13
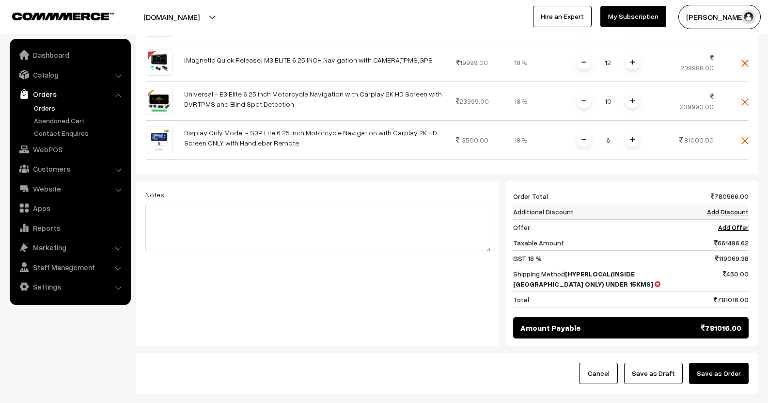
click at [724, 207] on link "Add Discount" at bounding box center [728, 211] width 42 height 8
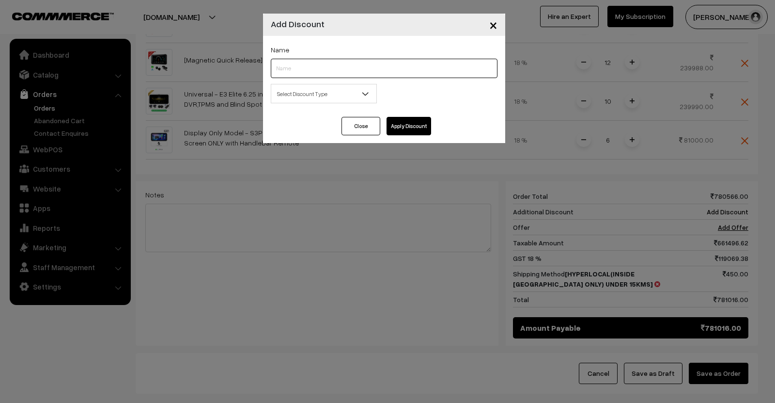
click at [373, 63] on input "text" at bounding box center [384, 68] width 227 height 19
type input "B2B"
click at [354, 93] on span "Select Discount Type" at bounding box center [323, 93] width 105 height 17
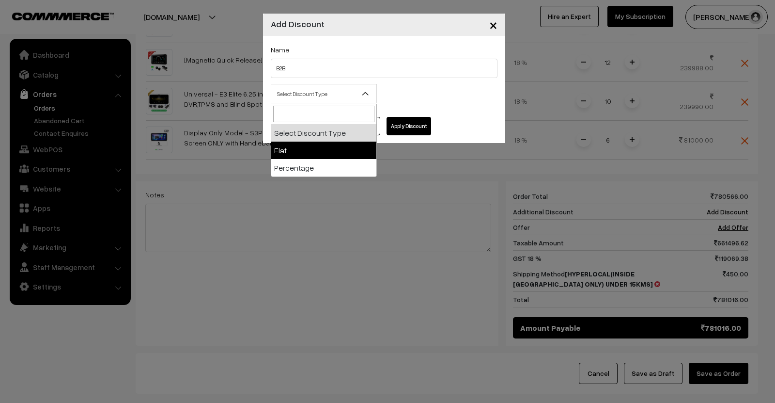
select select "flat"
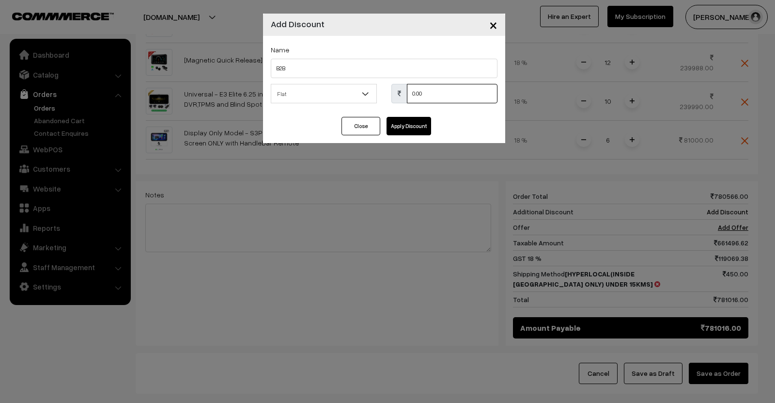
click at [456, 87] on input "0.00" at bounding box center [452, 93] width 91 height 19
drag, startPoint x: 446, startPoint y: 92, endPoint x: 397, endPoint y: 90, distance: 49.0
click at [397, 90] on div "0.00" at bounding box center [445, 93] width 106 height 19
type input "217926"
drag, startPoint x: 415, startPoint y: 138, endPoint x: 418, endPoint y: 130, distance: 8.7
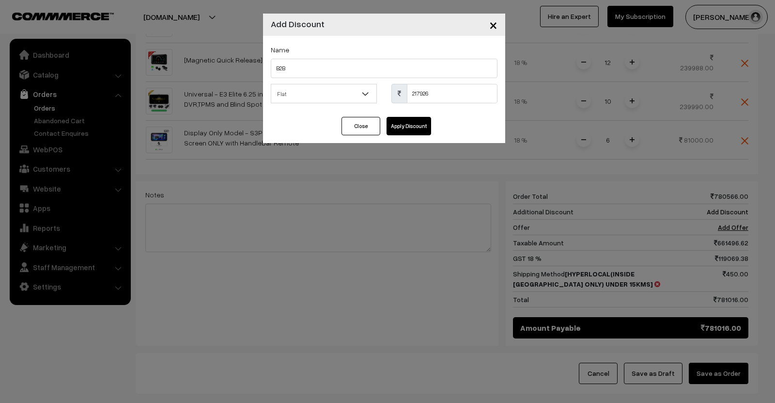
click at [418, 133] on div "Close Apply Discount" at bounding box center [384, 130] width 242 height 26
click at [419, 129] on button "Apply Discount" at bounding box center [409, 126] width 45 height 18
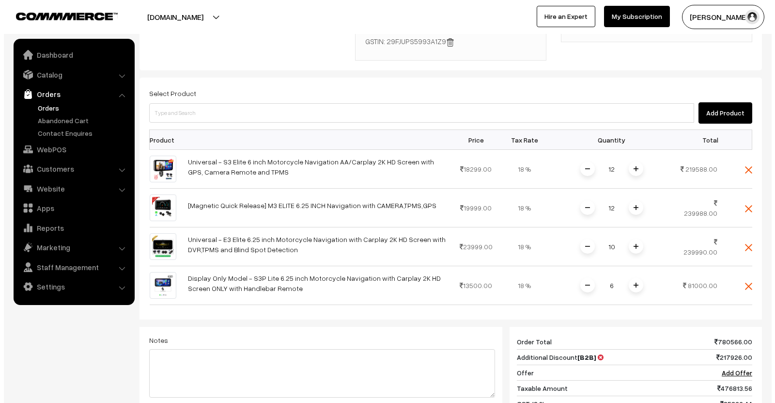
scroll to position [439, 0]
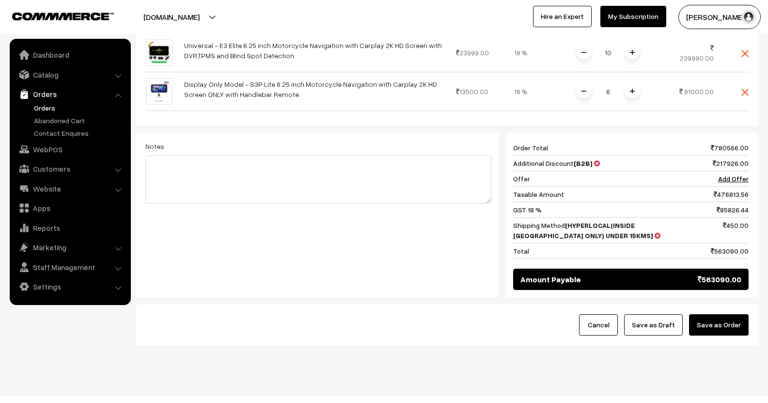
click at [725, 331] on button "Save as Order" at bounding box center [719, 324] width 60 height 21
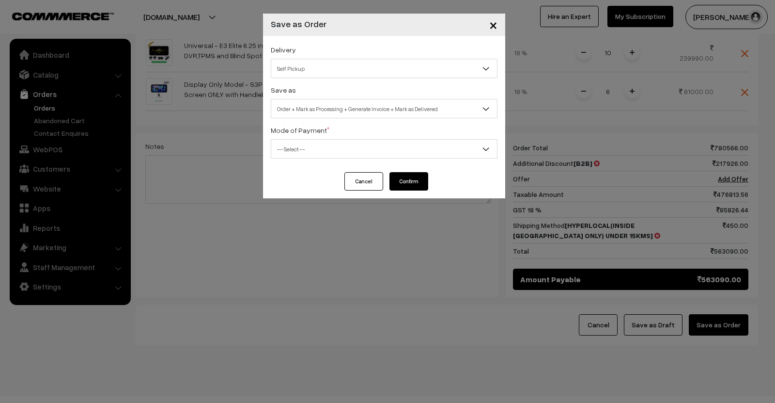
click at [376, 109] on span "Order + Mark as Processing + Generate Invoice + Mark as Delivered" at bounding box center [384, 108] width 226 height 17
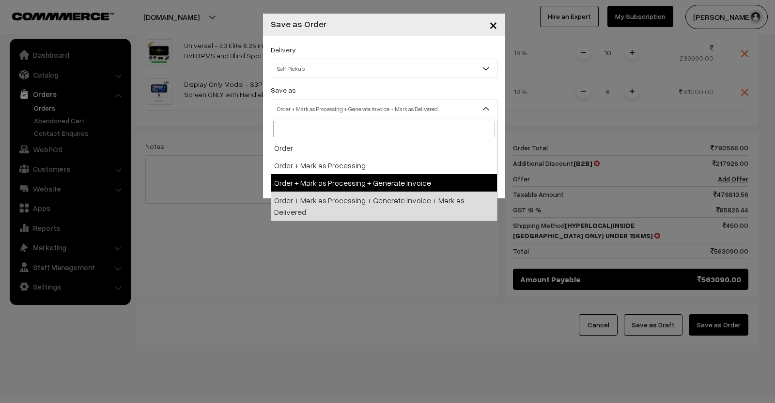
select select "3"
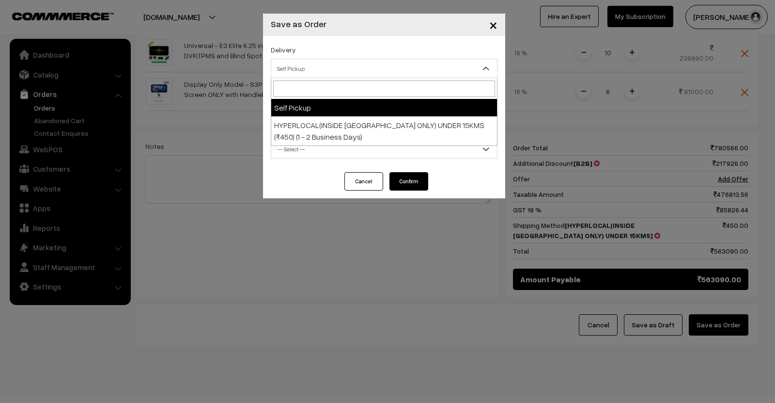
click at [368, 66] on span "Self Pickup" at bounding box center [384, 68] width 226 height 17
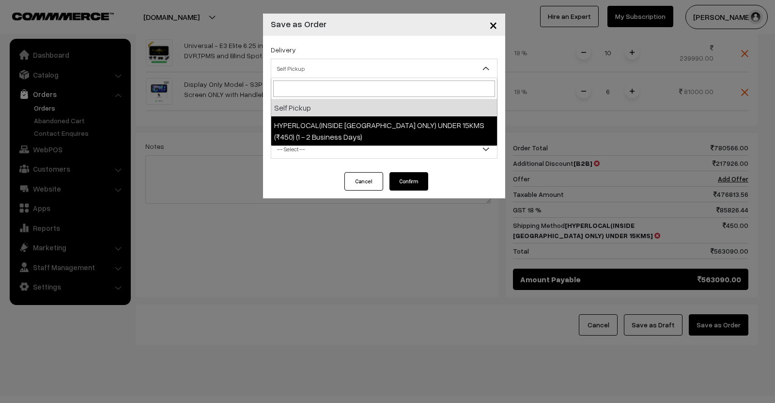
select select "HBO1"
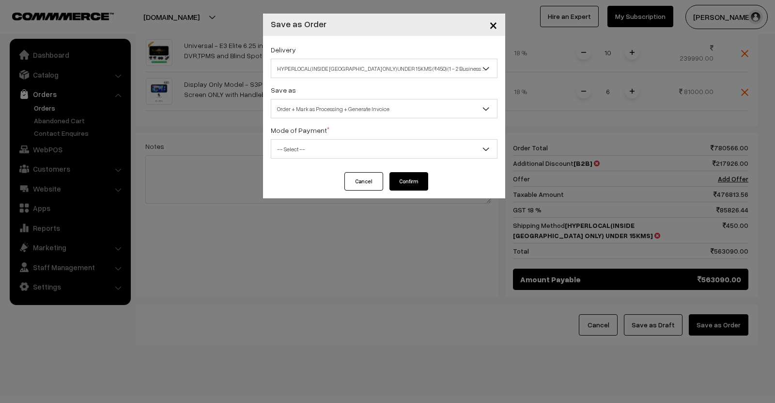
click at [357, 151] on span "-- Select --" at bounding box center [384, 149] width 226 height 17
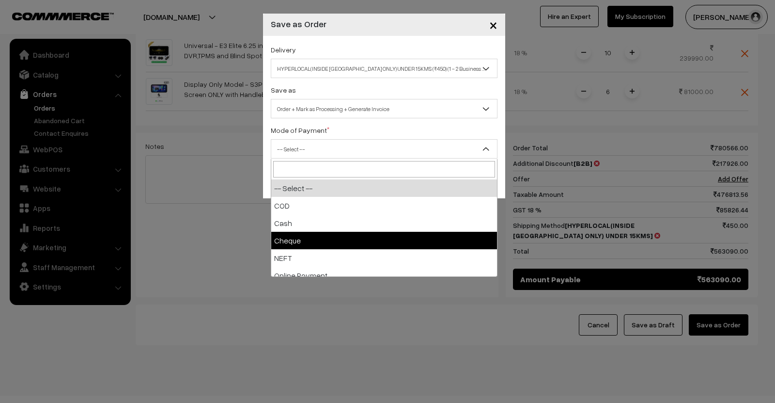
scroll to position [43, 0]
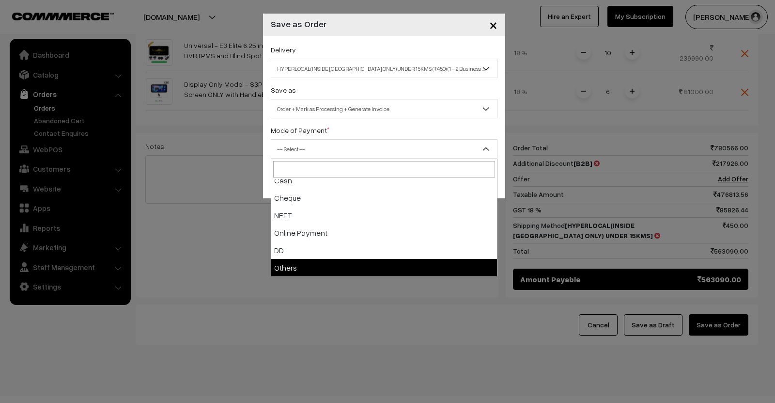
select select "7"
checkbox input "true"
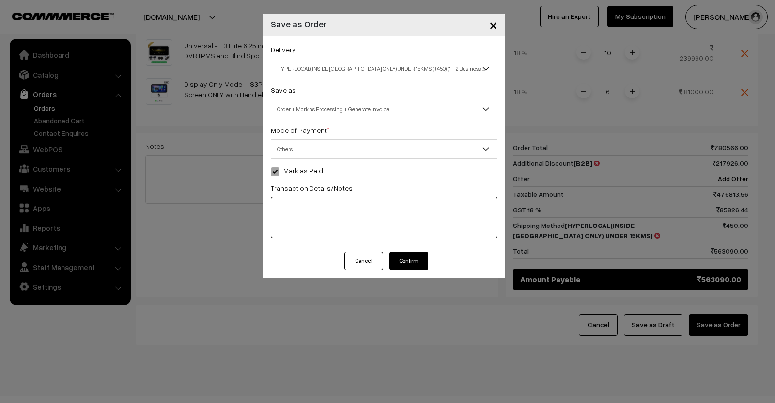
click at [368, 210] on textarea at bounding box center [384, 217] width 227 height 41
click at [316, 137] on div "Mode of Payment * -- Select -- COD Cash Cheque NEFT Online Payment DD Others" at bounding box center [384, 141] width 227 height 34
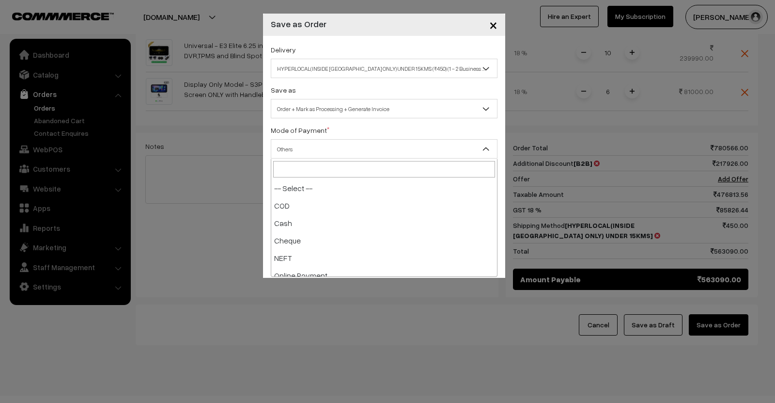
click at [323, 146] on span "Others" at bounding box center [384, 149] width 226 height 17
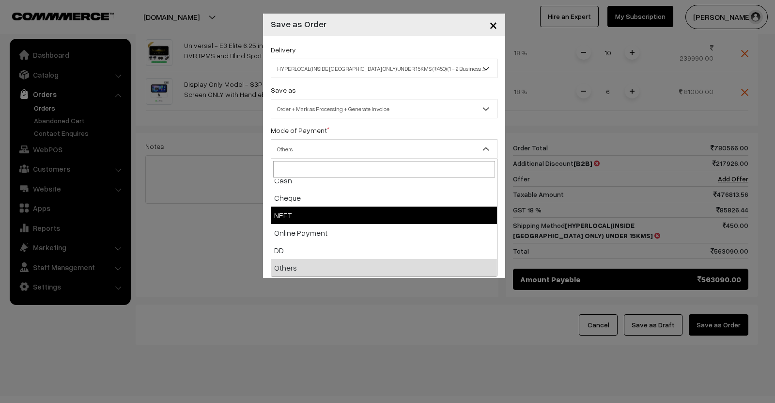
select select "4"
checkbox input "true"
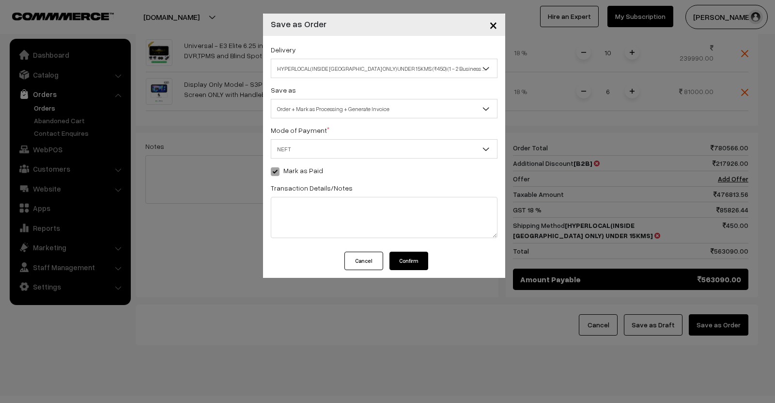
click at [271, 167] on span at bounding box center [275, 171] width 9 height 9
click at [274, 174] on span at bounding box center [275, 171] width 9 height 9
click at [422, 261] on button "Confirm" at bounding box center [409, 261] width 39 height 18
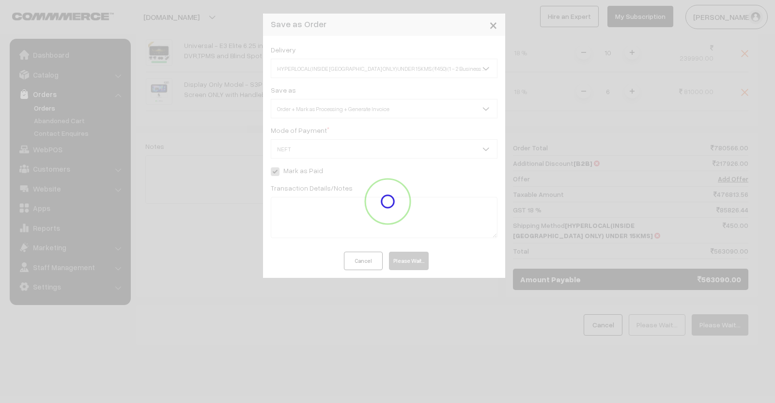
scroll to position [436, 0]
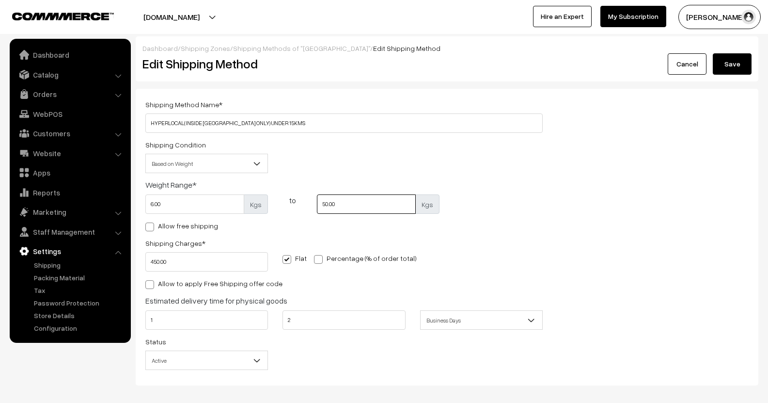
drag, startPoint x: 353, startPoint y: 210, endPoint x: 289, endPoint y: 205, distance: 64.7
click at [289, 205] on div "6.00 Kgs to 50.00 Kgs" at bounding box center [344, 206] width 412 height 25
type input "60"
click at [730, 68] on button "Save" at bounding box center [732, 63] width 39 height 21
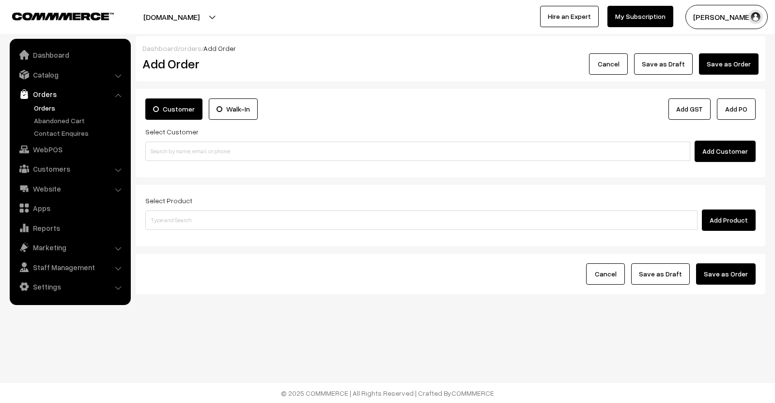
click at [42, 110] on link "Orders" at bounding box center [80, 108] width 96 height 10
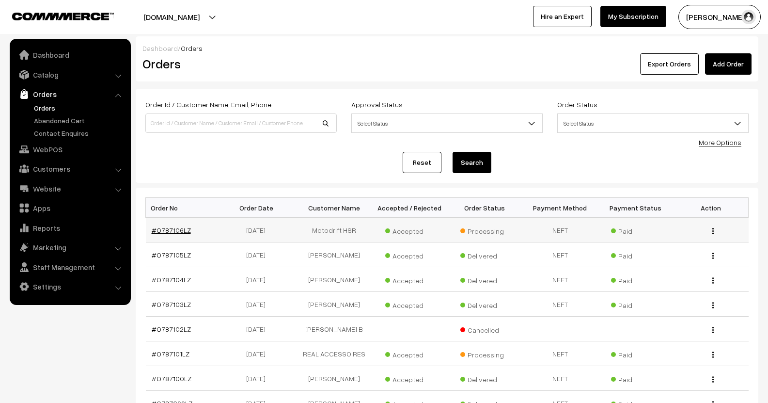
click at [180, 232] on link "#O787106LZ" at bounding box center [171, 230] width 39 height 8
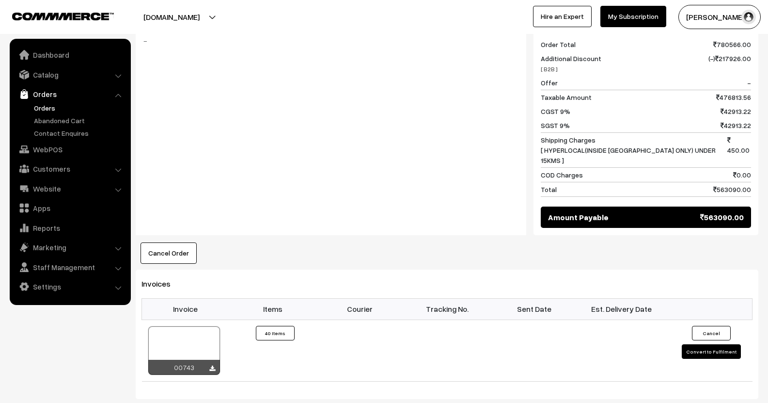
scroll to position [677, 0]
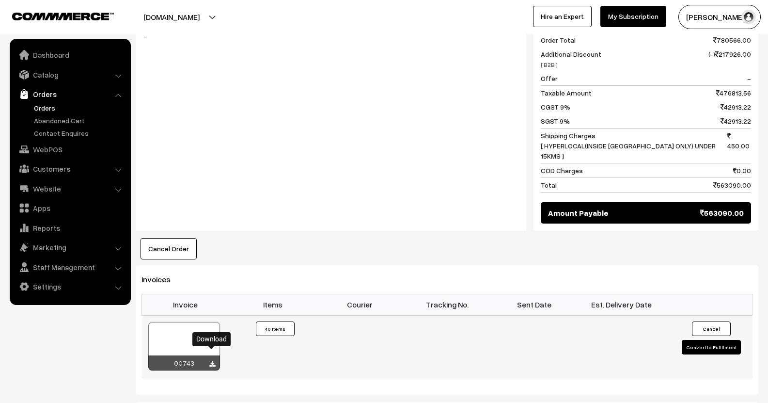
click at [211, 361] on icon at bounding box center [212, 364] width 6 height 6
